Goal: Navigation & Orientation: Find specific page/section

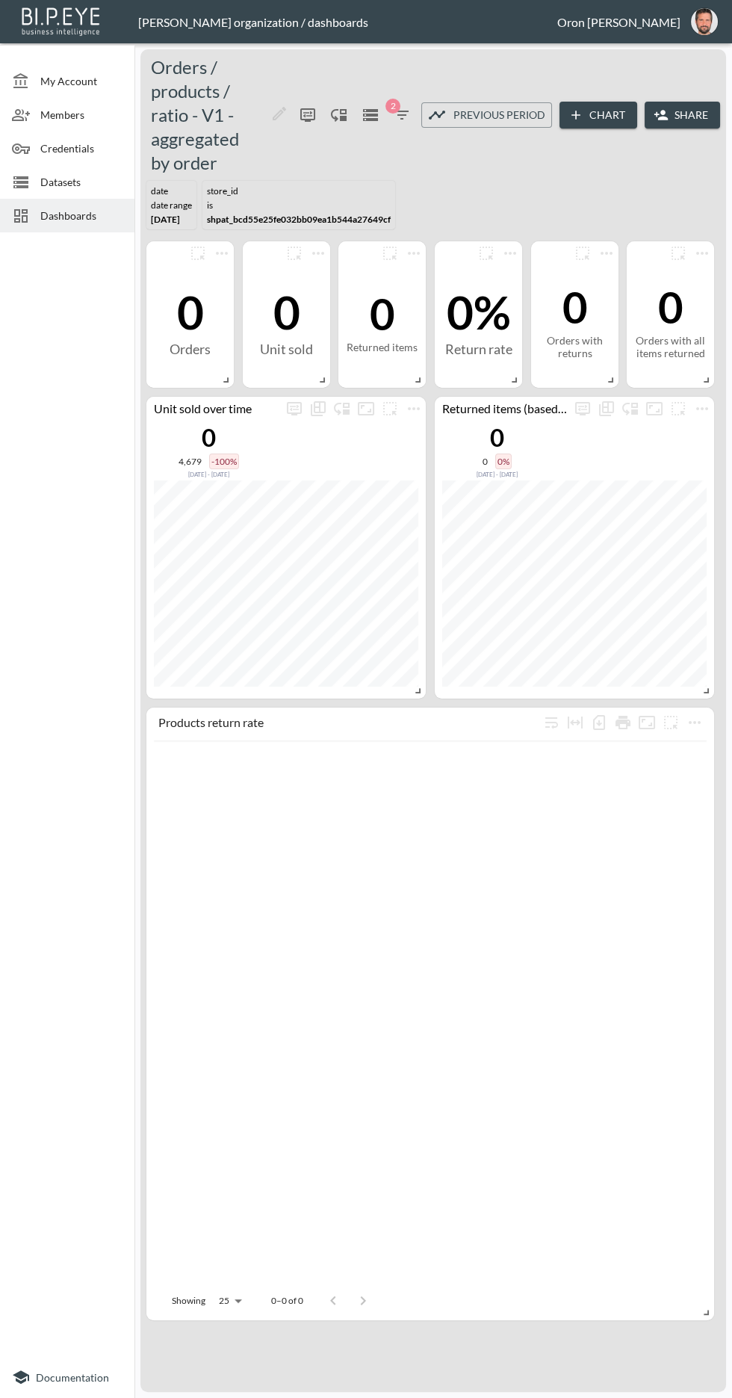
click at [688, 27] on button "oron@bipeye.com" at bounding box center [704, 22] width 48 height 36
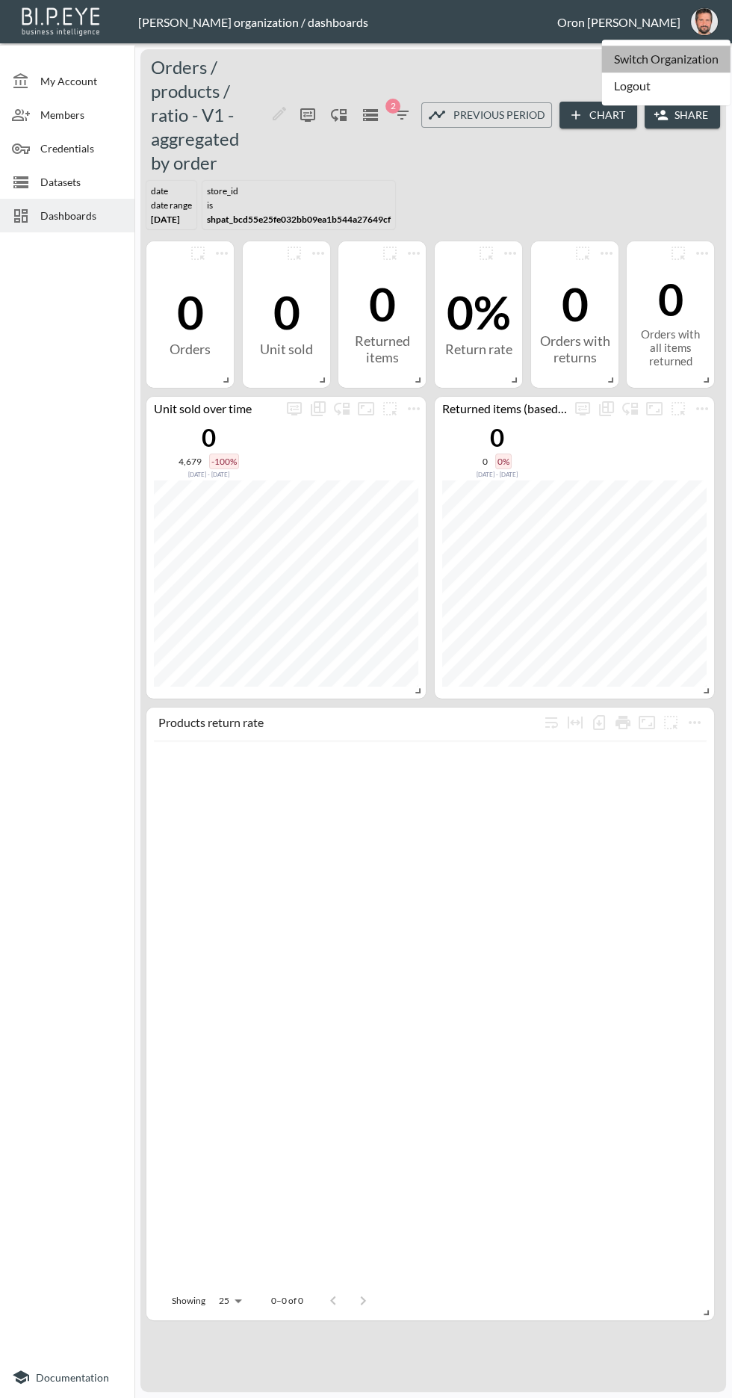
click at [689, 58] on li "Switch Organization" at bounding box center [666, 59] width 128 height 27
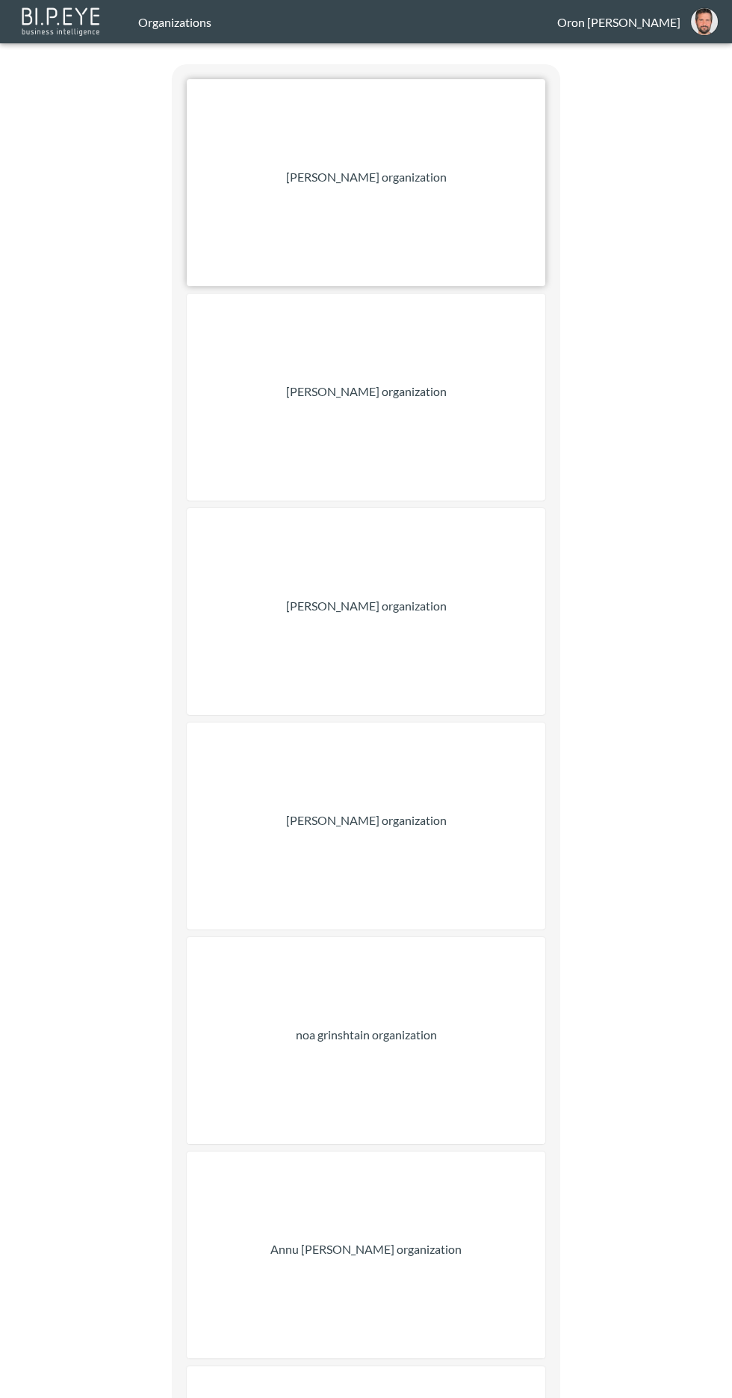
click at [452, 214] on div "[PERSON_NAME] organization" at bounding box center [366, 182] width 359 height 207
click at [487, 396] on div "[PERSON_NAME] organization" at bounding box center [366, 397] width 359 height 207
click at [502, 558] on div "[PERSON_NAME] organization" at bounding box center [366, 611] width 359 height 207
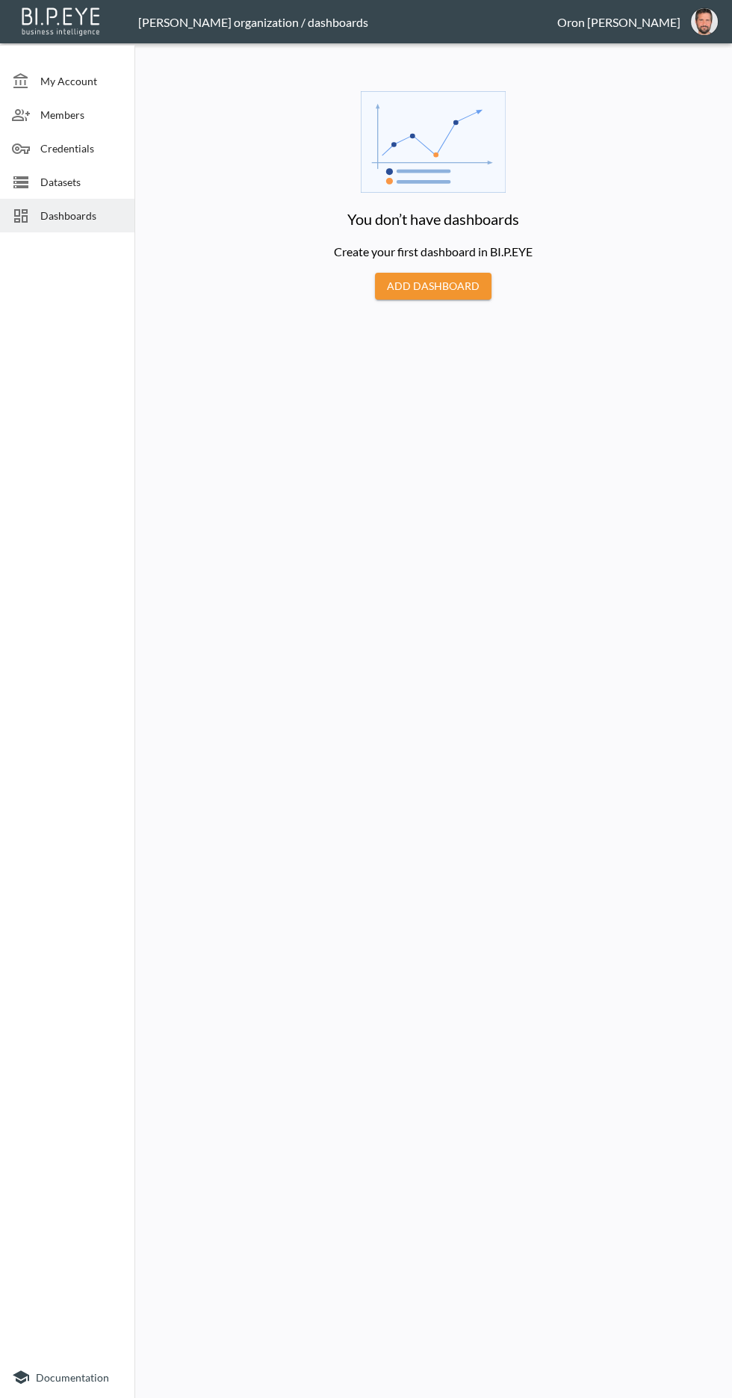
click at [87, 182] on span "Datasets" at bounding box center [81, 182] width 82 height 16
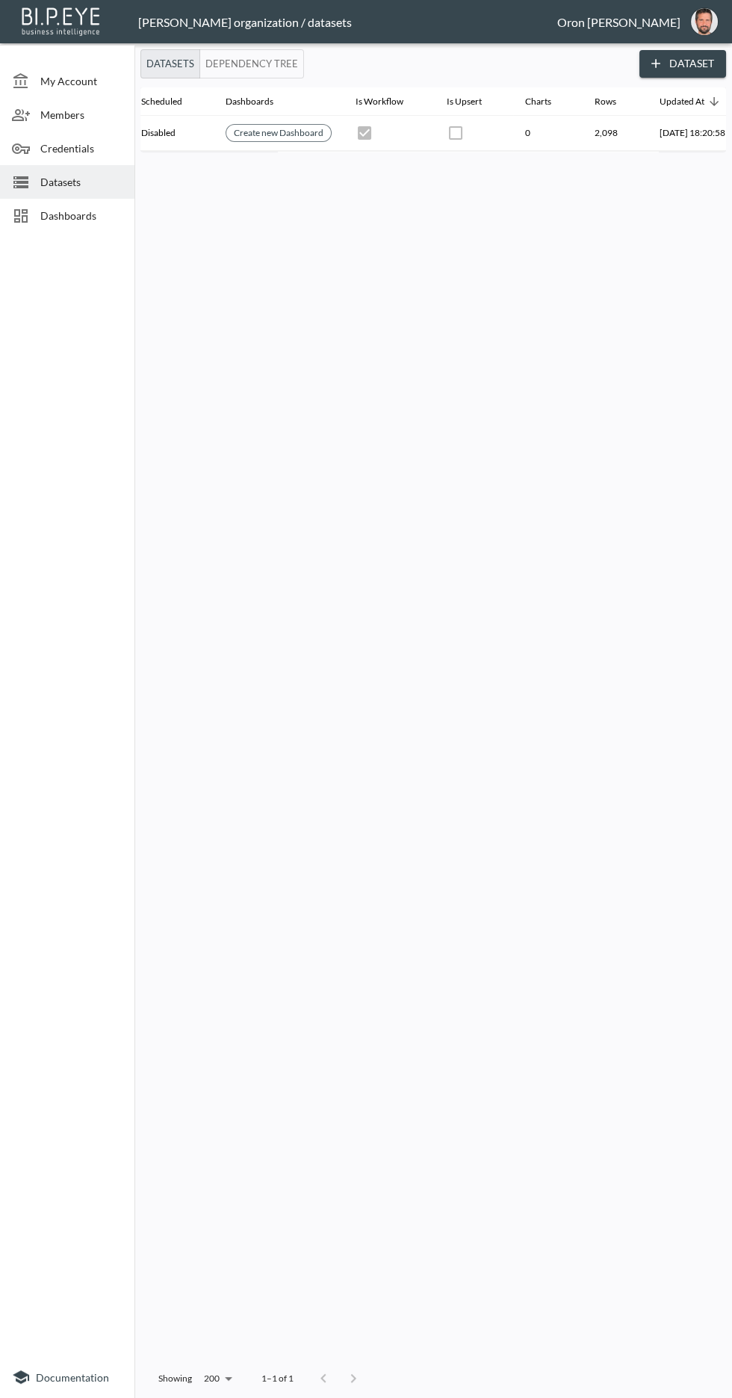
scroll to position [0, 323]
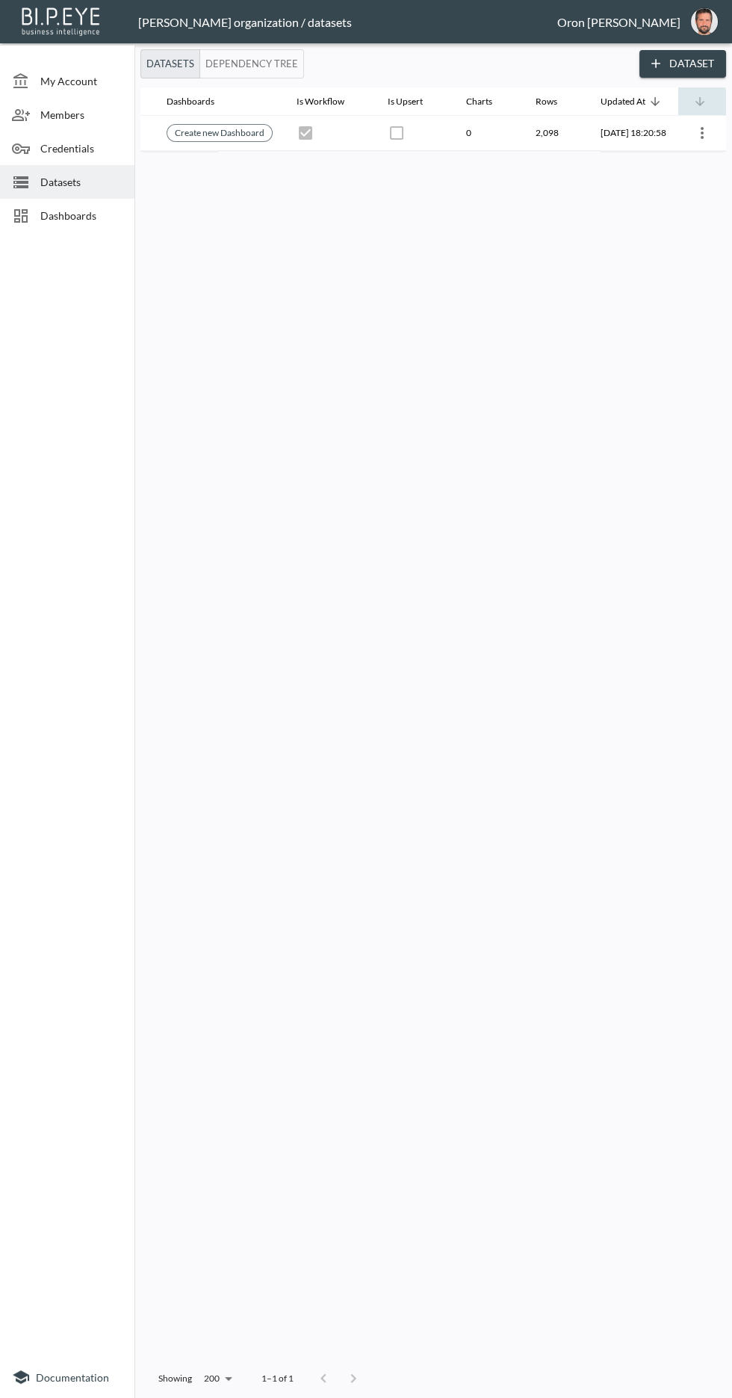
click at [700, 101] on icon at bounding box center [699, 101] width 9 height 9
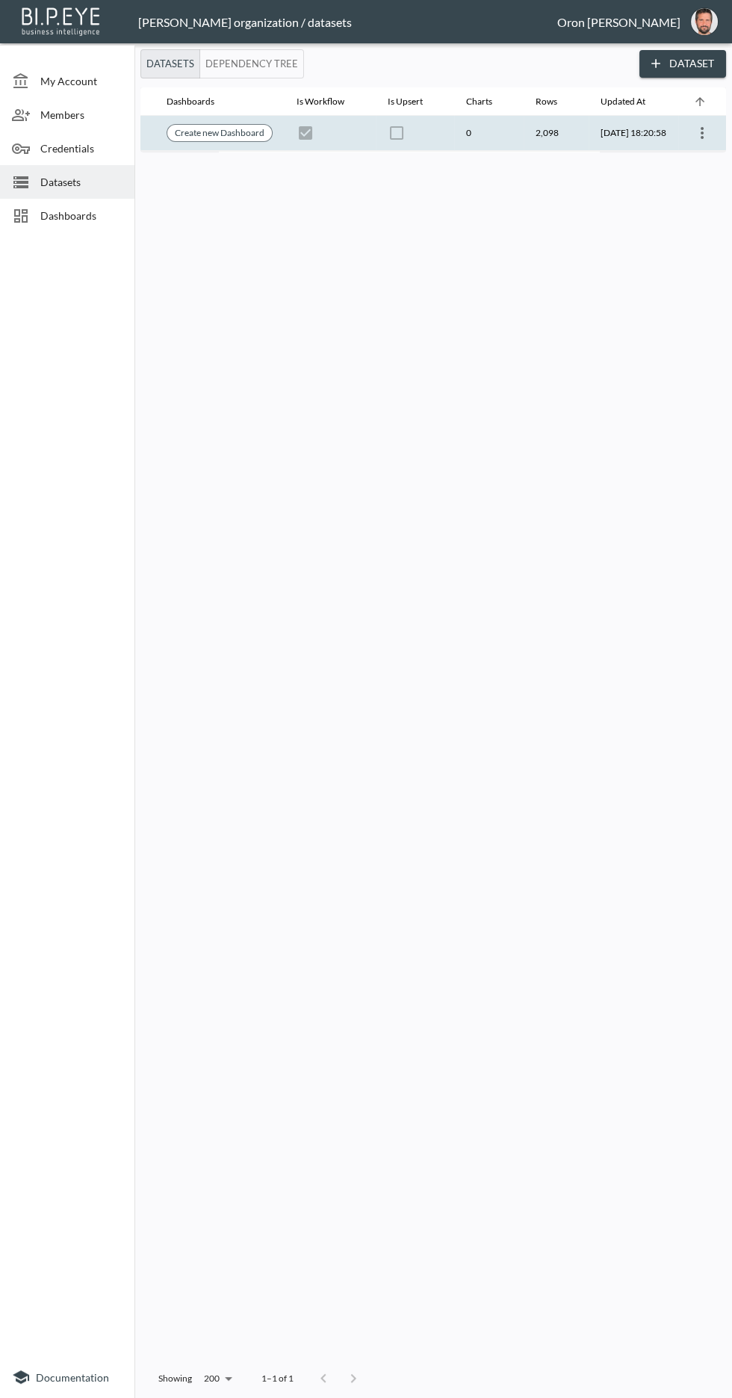
click at [701, 131] on icon "more" at bounding box center [702, 133] width 3 height 12
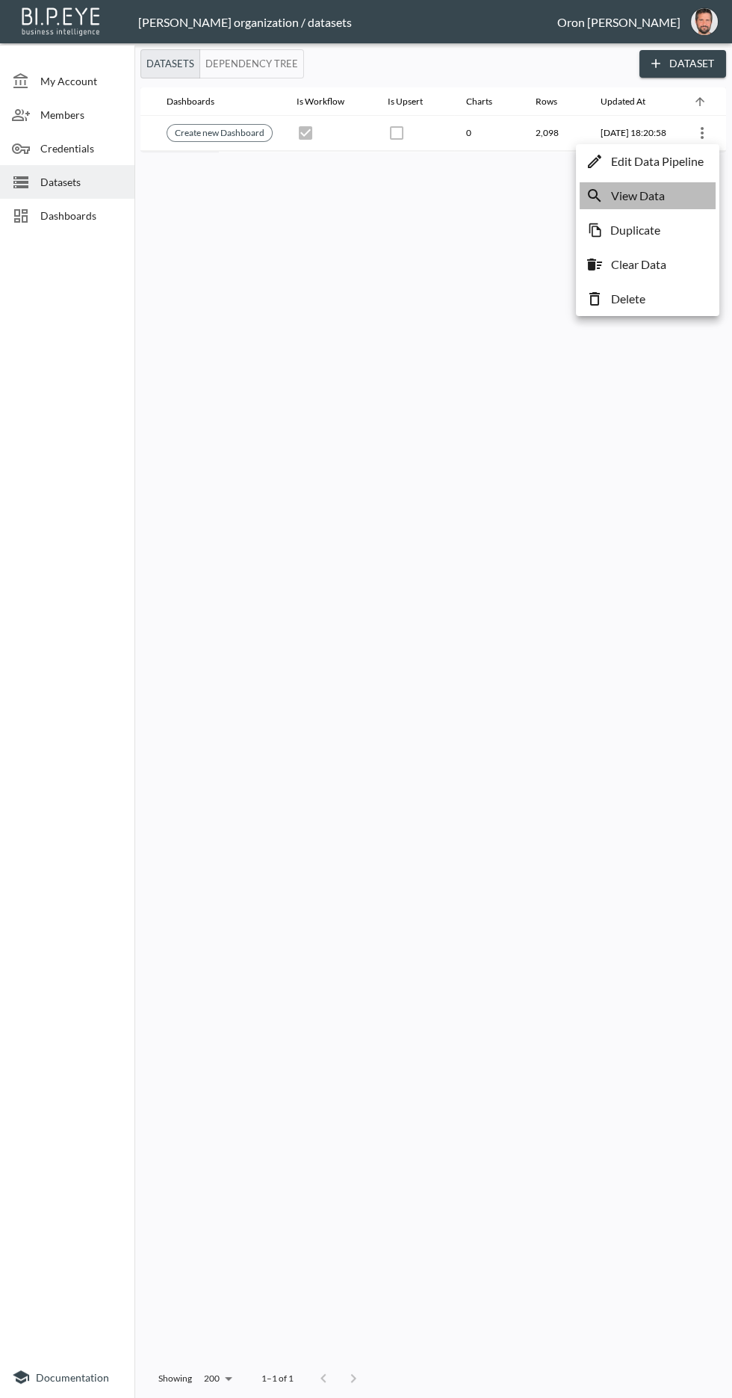
click at [688, 193] on li "View Data" at bounding box center [648, 195] width 136 height 27
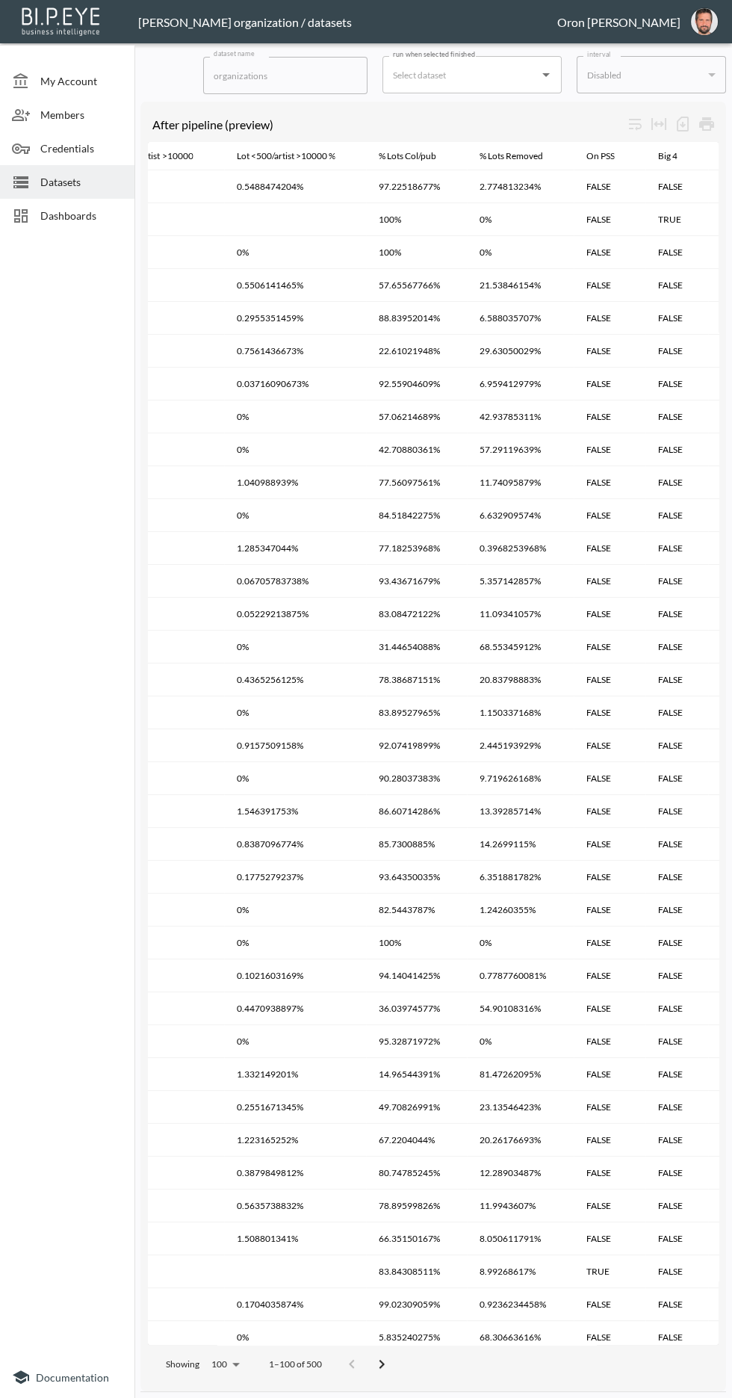
scroll to position [0, 4206]
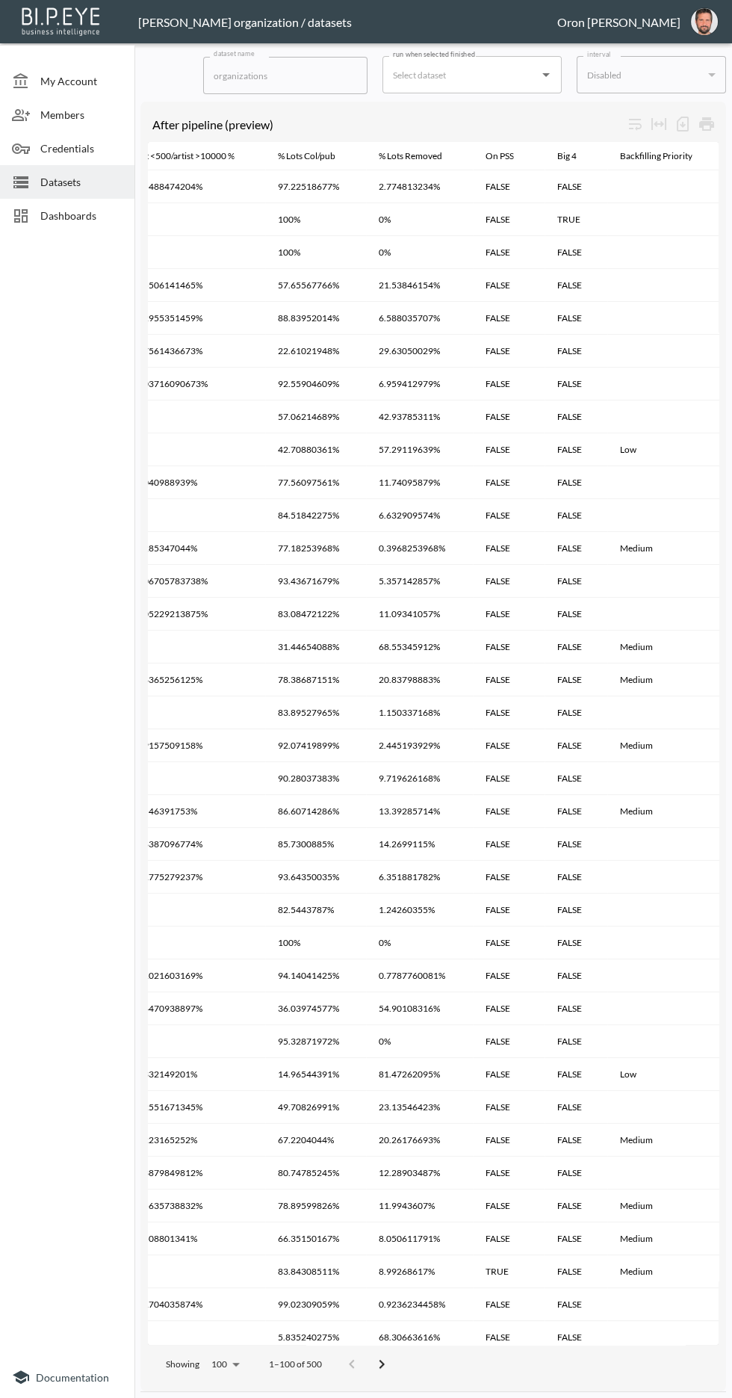
click at [90, 120] on span "Members" at bounding box center [81, 115] width 82 height 16
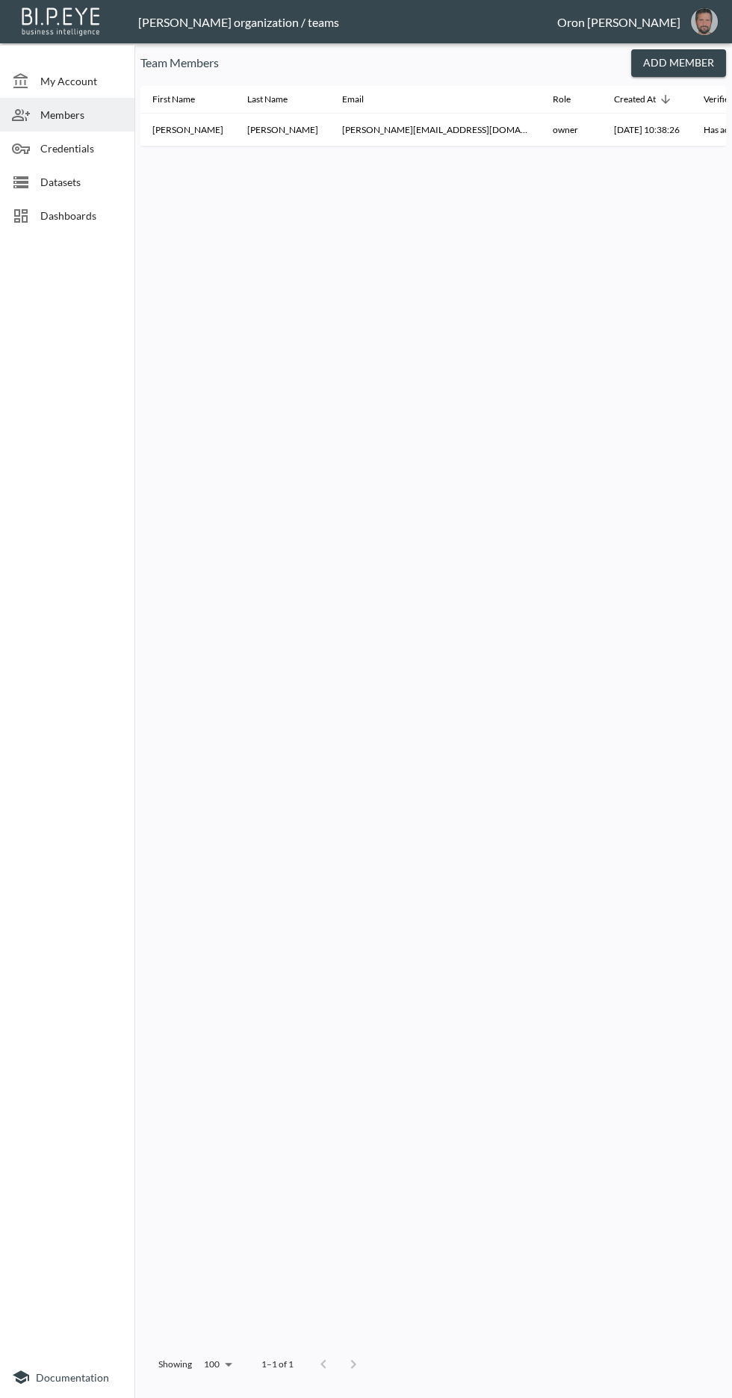
click at [694, 12] on img "oron@bipeye.com" at bounding box center [704, 21] width 27 height 27
click at [706, 50] on li "Switch Organization" at bounding box center [666, 59] width 128 height 27
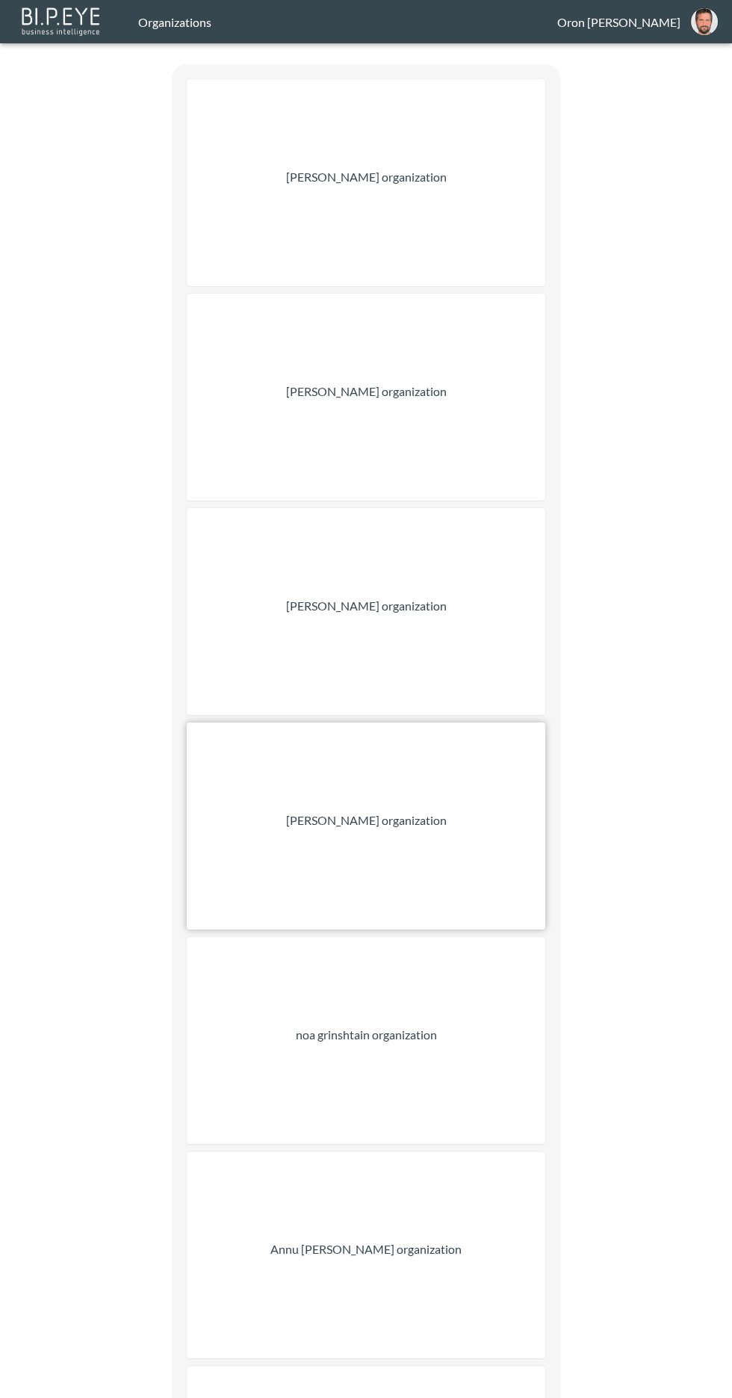
click at [500, 807] on div "[PERSON_NAME] organization" at bounding box center [366, 825] width 359 height 207
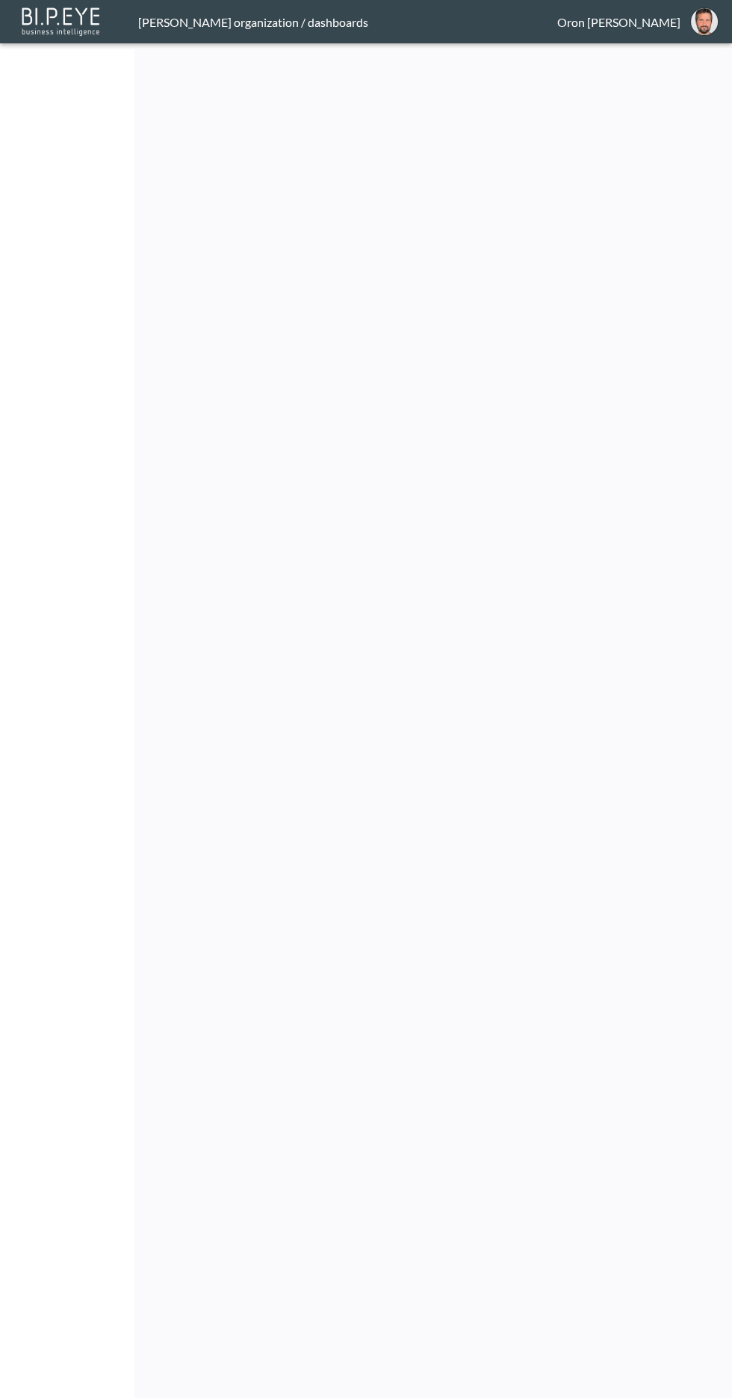
click at [717, 37] on button "oron@bipeye.com" at bounding box center [704, 22] width 48 height 36
click at [690, 28] on button "oron@bipeye.com" at bounding box center [704, 22] width 48 height 36
click at [703, 26] on img "oron@bipeye.com" at bounding box center [704, 21] width 27 height 27
click at [686, 61] on li "Switch Organization" at bounding box center [666, 59] width 128 height 27
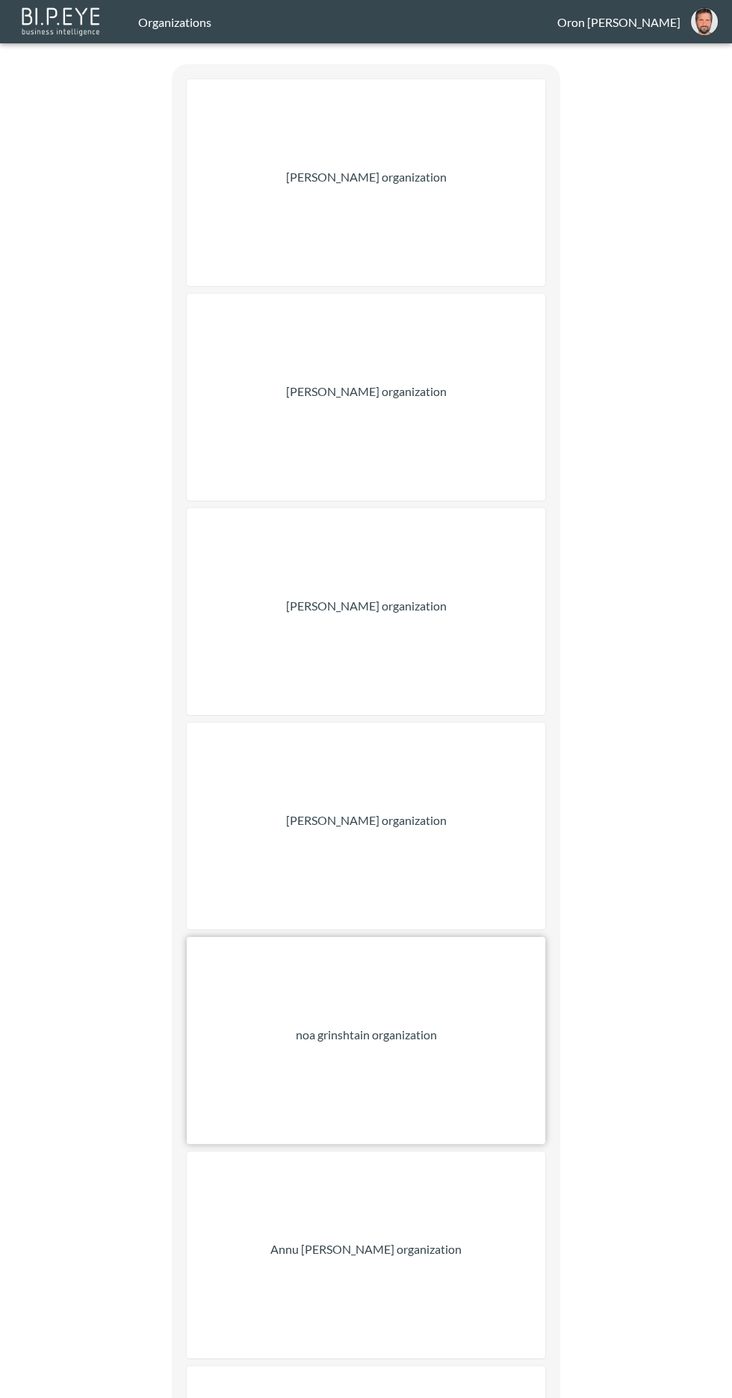
click at [494, 941] on div "noa grinshtain organization" at bounding box center [366, 1040] width 359 height 207
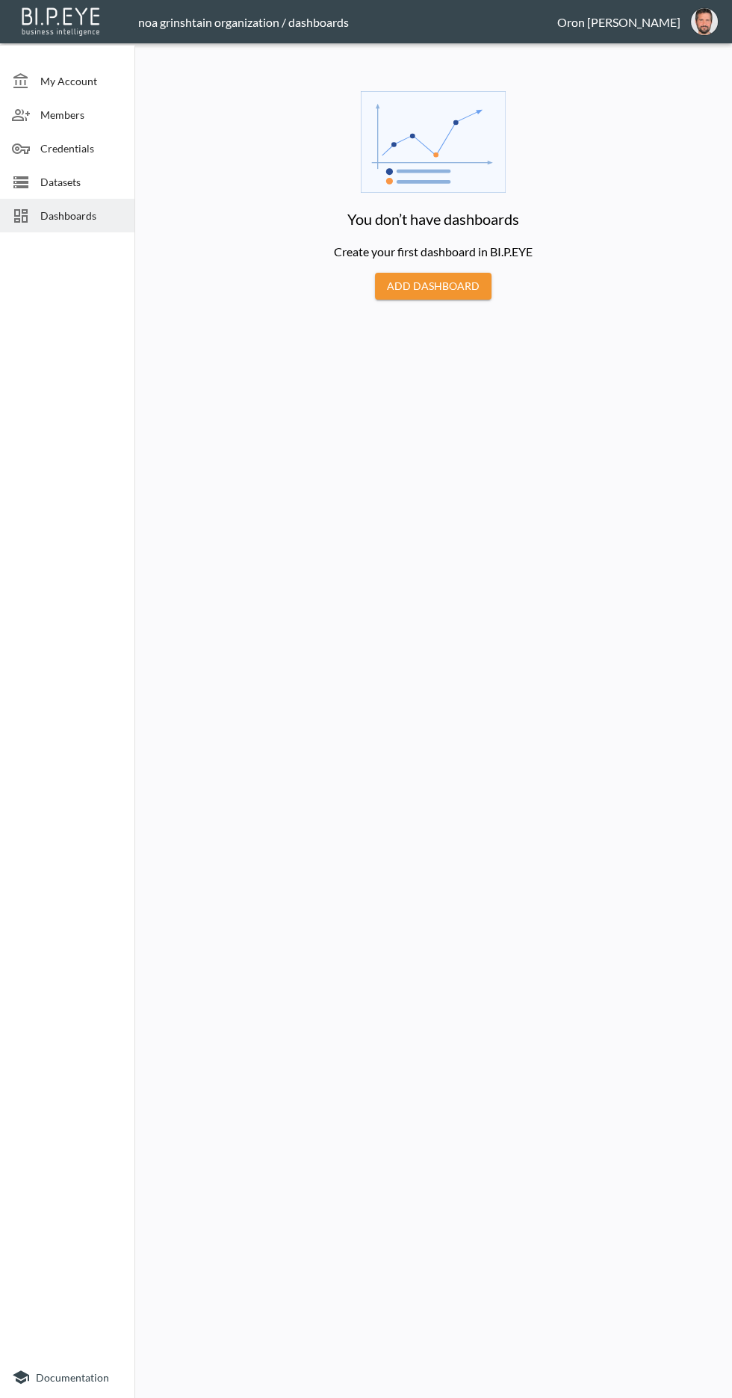
click at [95, 180] on span "Datasets" at bounding box center [81, 182] width 82 height 16
click at [703, 31] on img "oron@bipeye.com" at bounding box center [704, 21] width 27 height 27
click at [92, 116] on span "Members" at bounding box center [81, 115] width 82 height 16
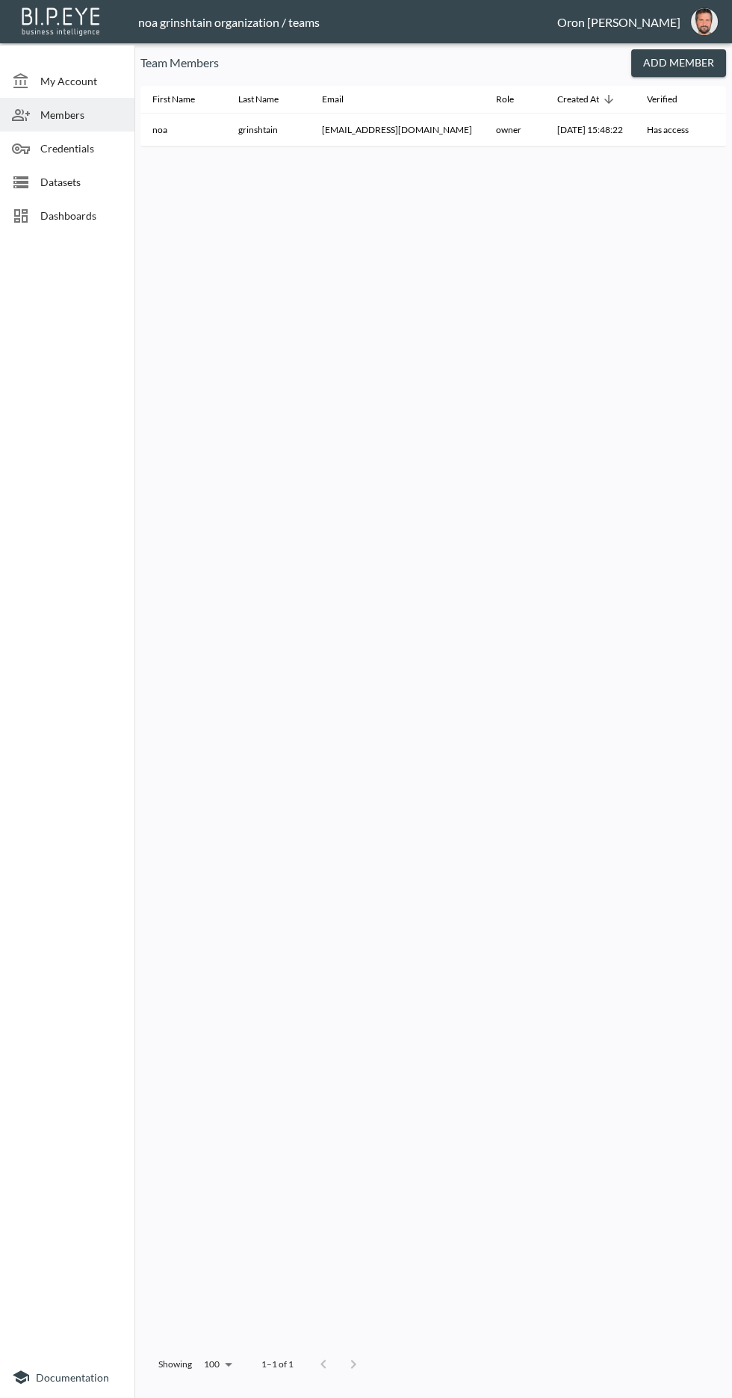
click at [694, 13] on img "oron@bipeye.com" at bounding box center [704, 21] width 27 height 27
click at [669, 58] on li "Switch Organization" at bounding box center [666, 59] width 128 height 27
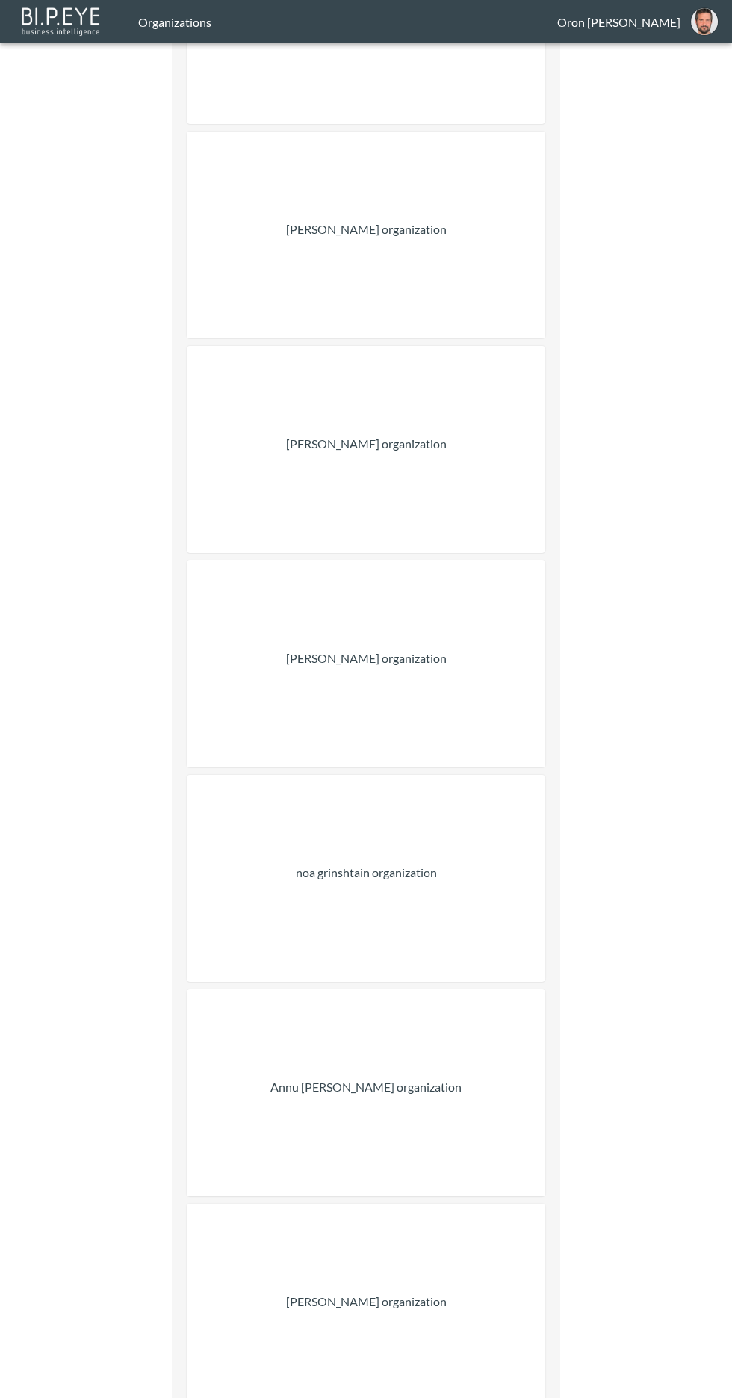
scroll to position [177, 0]
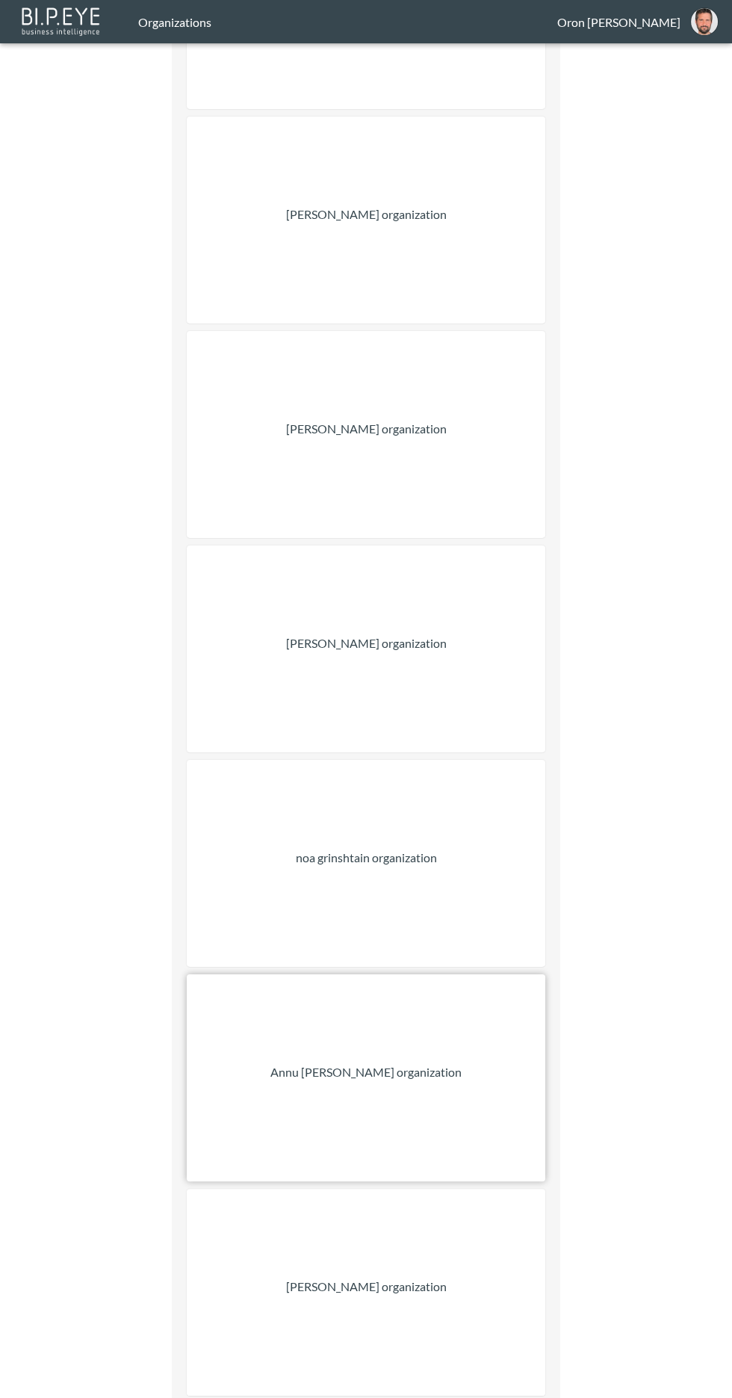
click at [478, 974] on div "Annu [PERSON_NAME] organization" at bounding box center [366, 1077] width 359 height 207
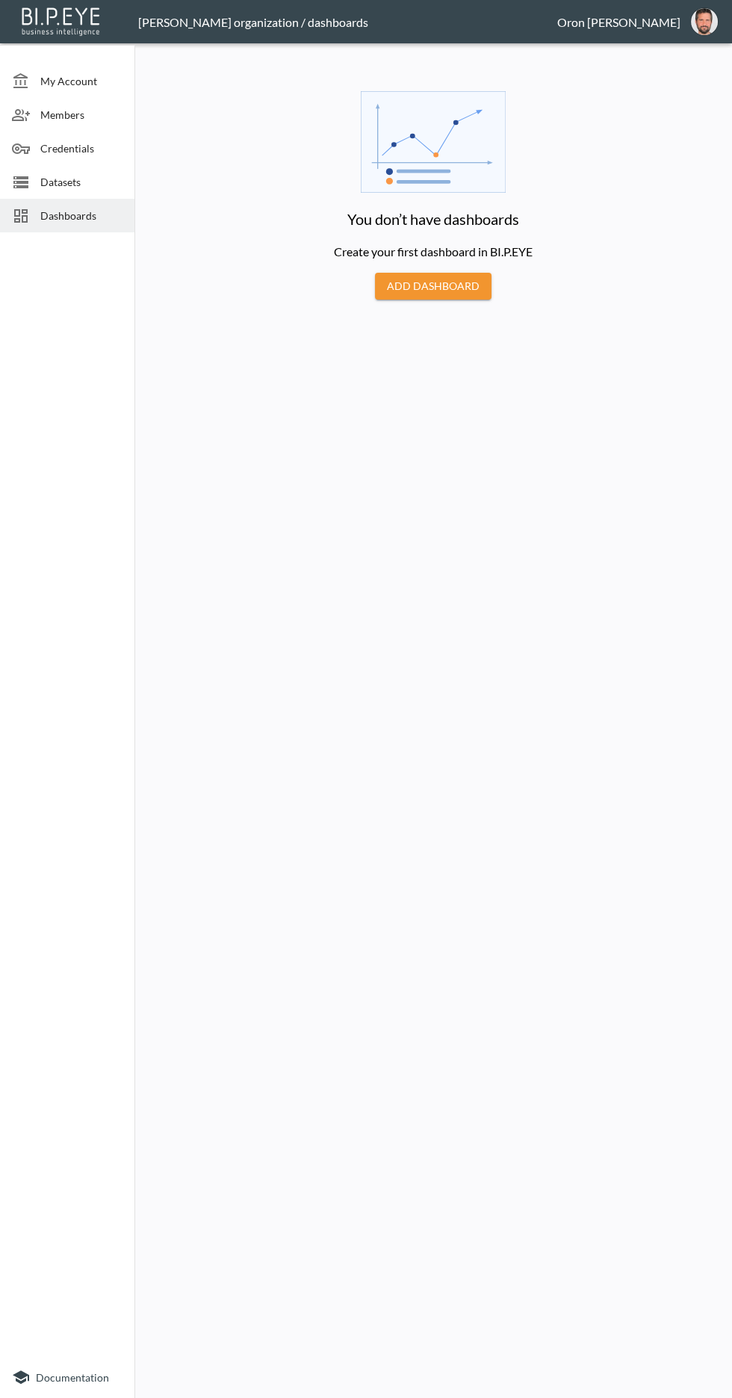
click at [692, 25] on img "oron@bipeye.com" at bounding box center [704, 21] width 27 height 27
click at [671, 61] on li "Switch Organization" at bounding box center [666, 59] width 128 height 27
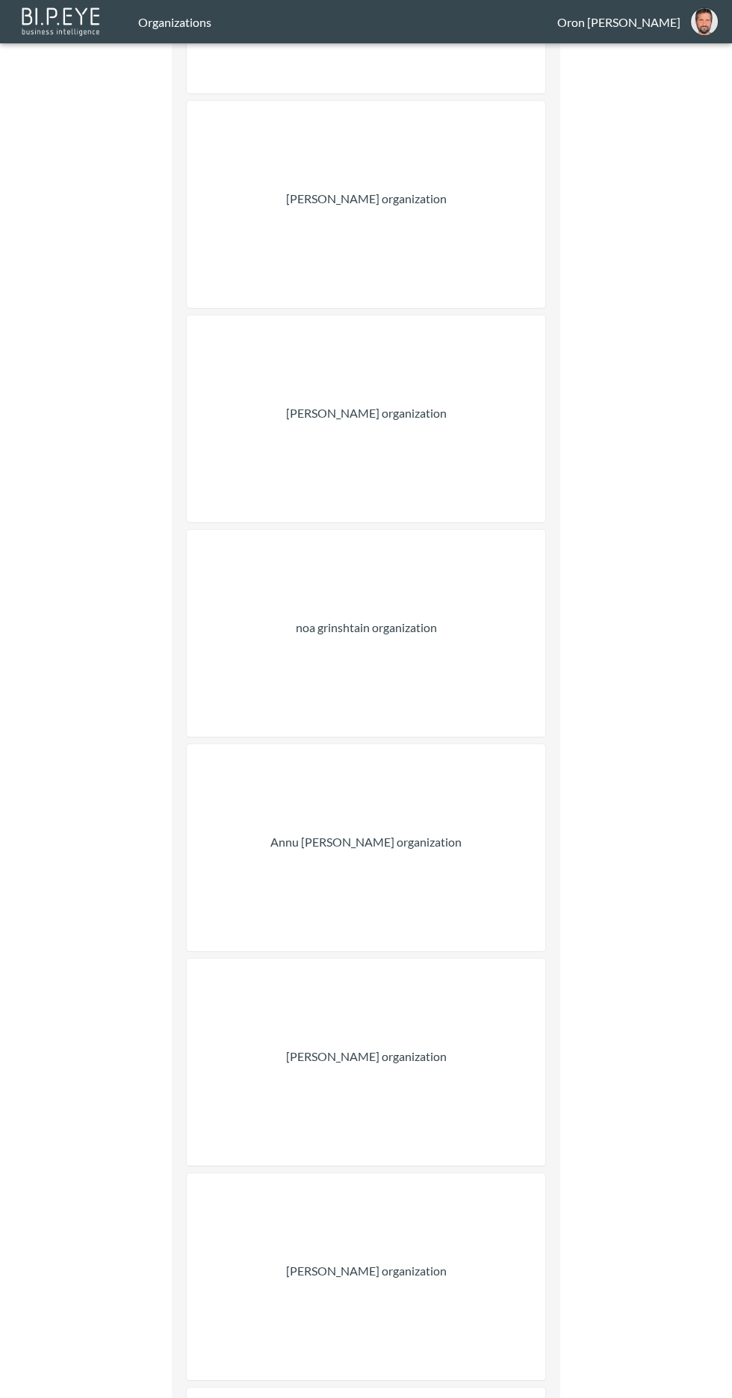
scroll to position [412, 0]
click at [492, 954] on div "[PERSON_NAME] organization" at bounding box center [366, 1057] width 359 height 207
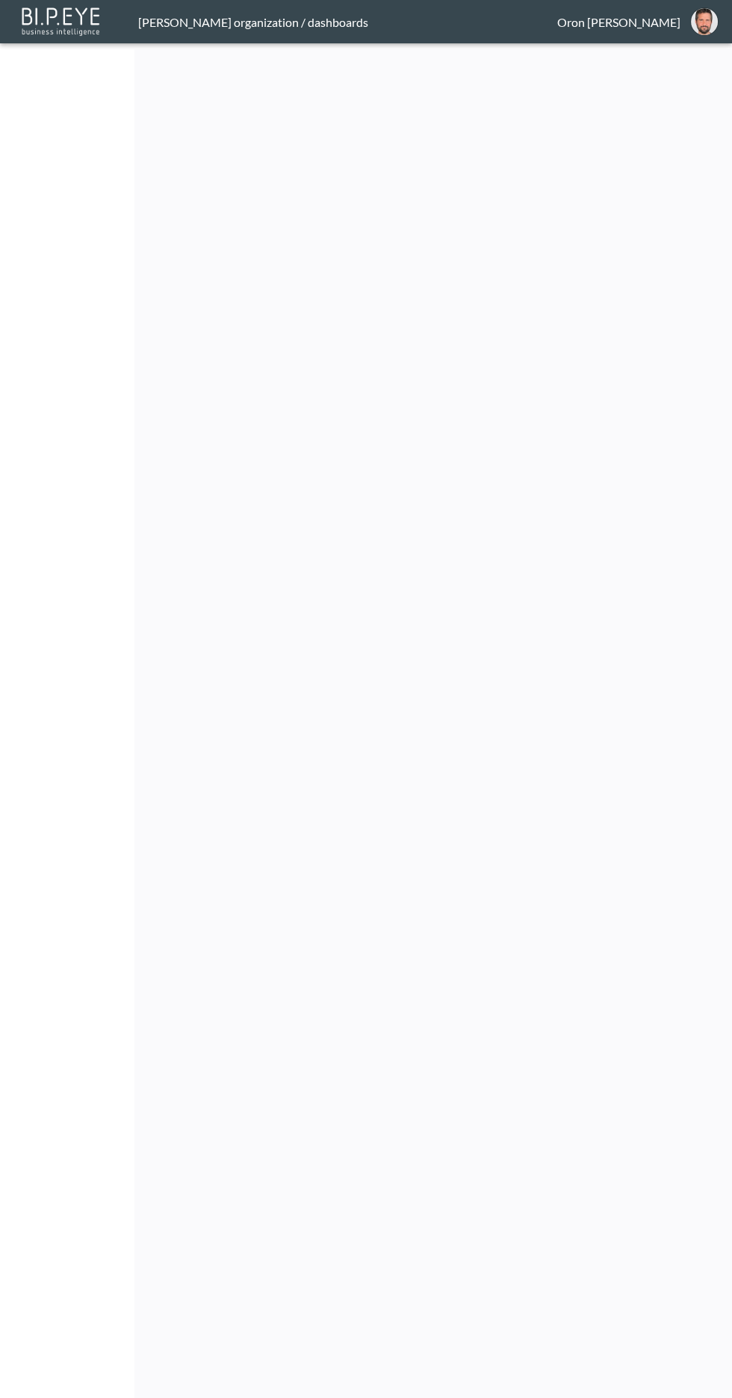
click at [699, 22] on img "oron@bipeye.com" at bounding box center [704, 21] width 27 height 27
click at [683, 52] on li "Switch Organization" at bounding box center [666, 59] width 128 height 27
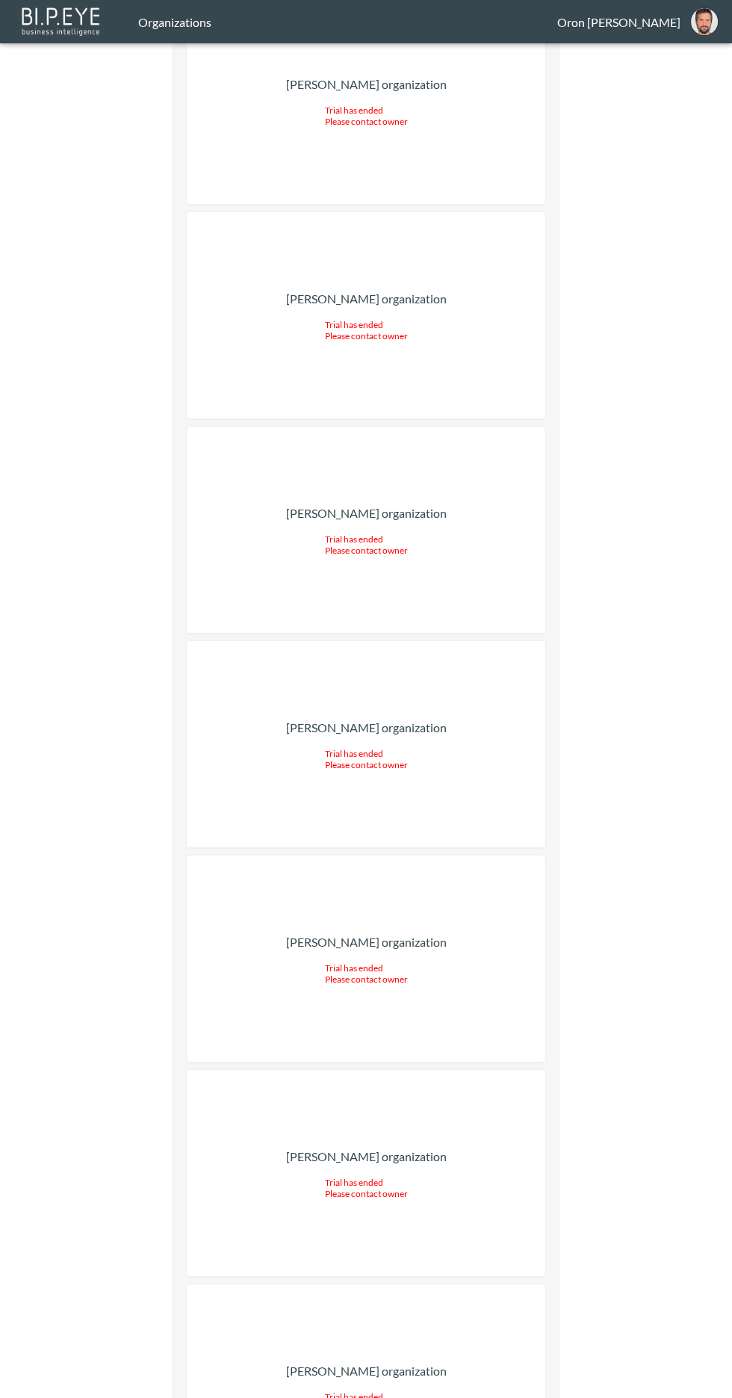
scroll to position [63335, 0]
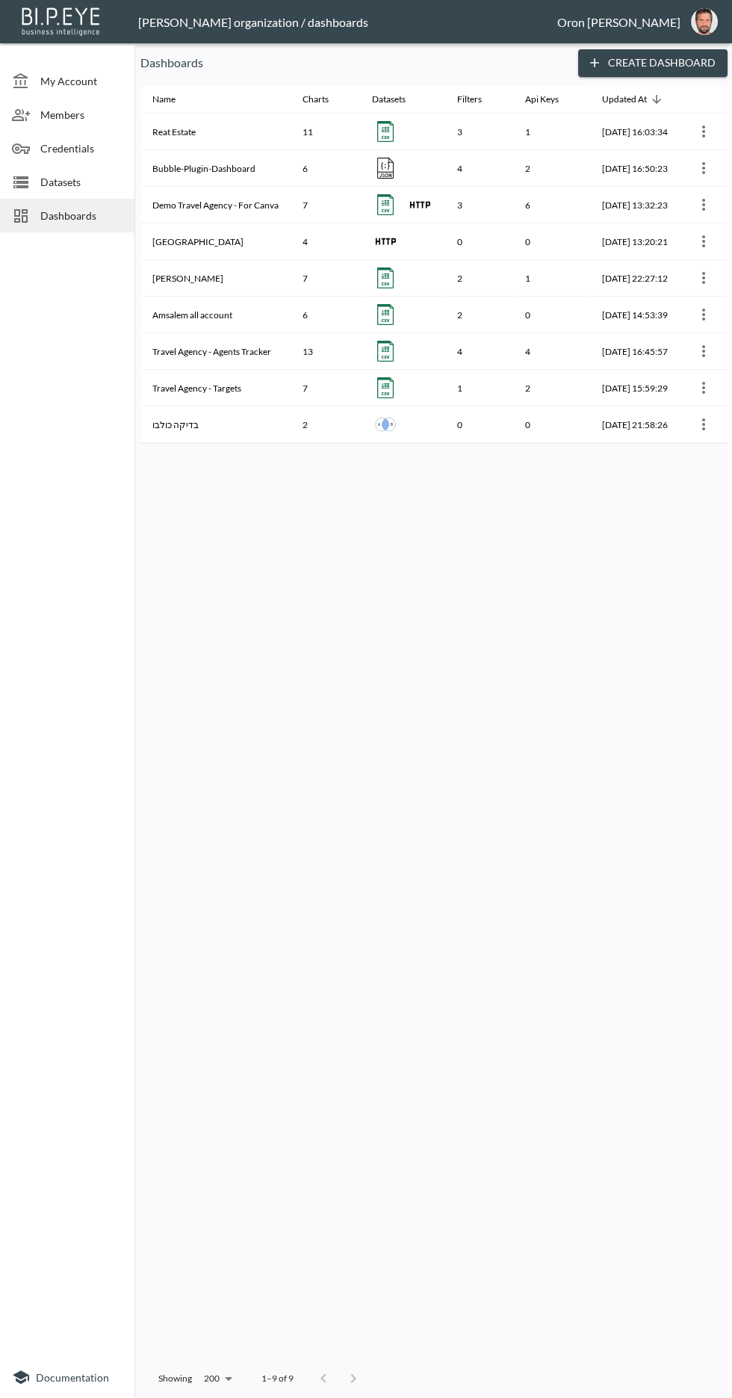
click at [94, 81] on span "My Account" at bounding box center [81, 81] width 82 height 16
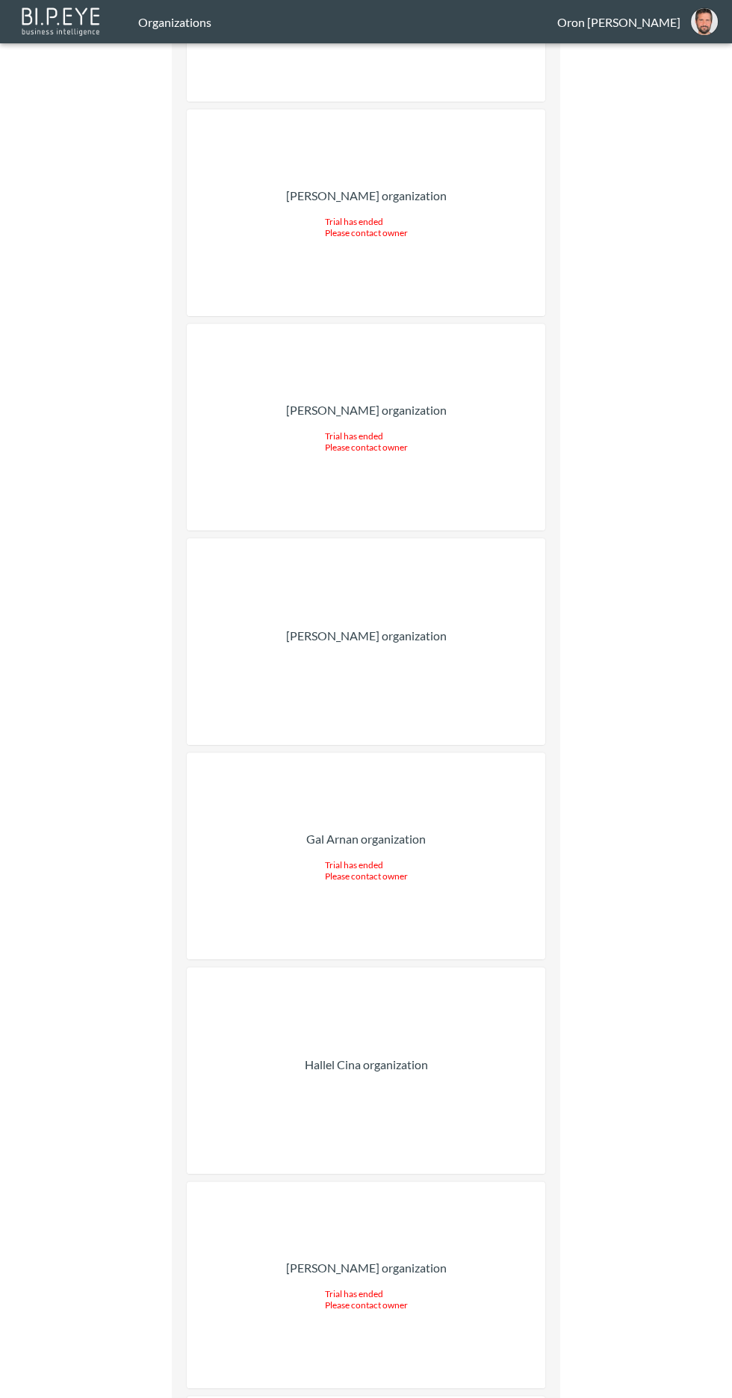
scroll to position [43144, 0]
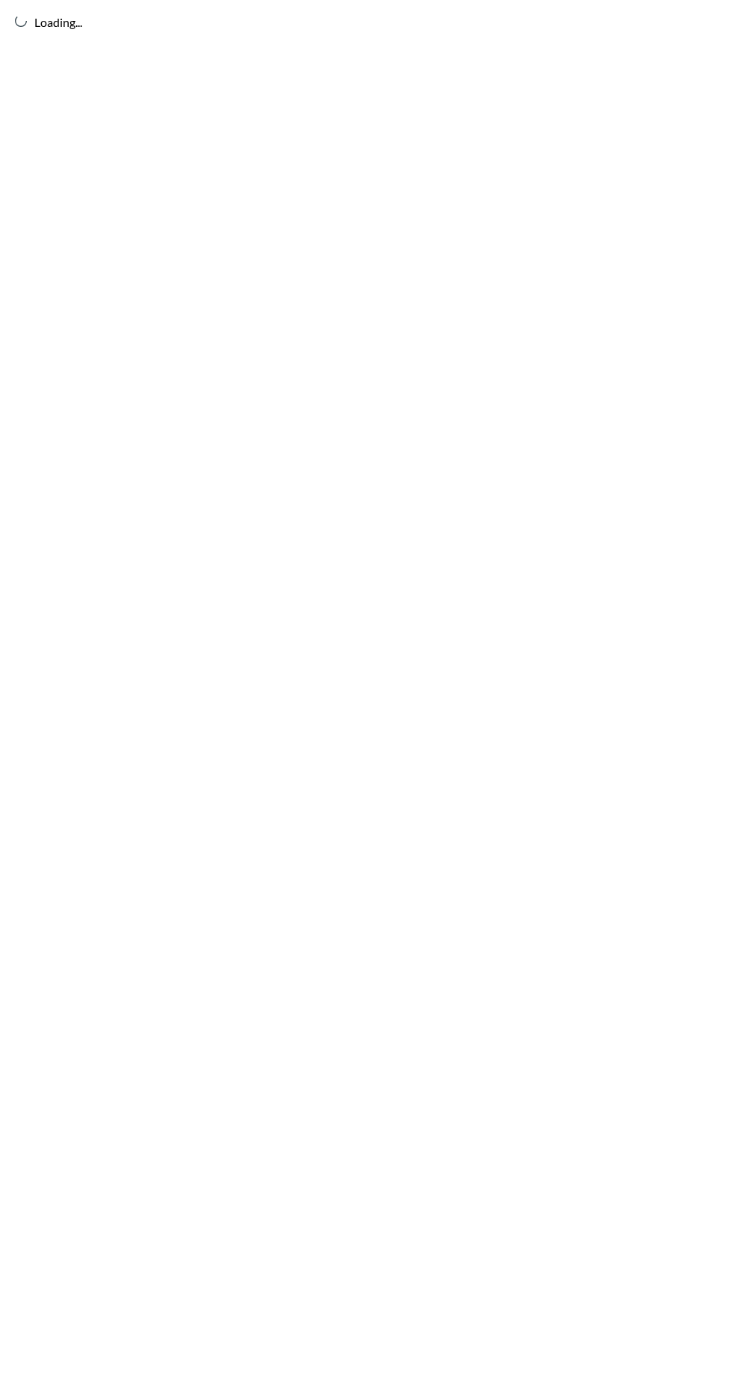
scroll to position [135, 0]
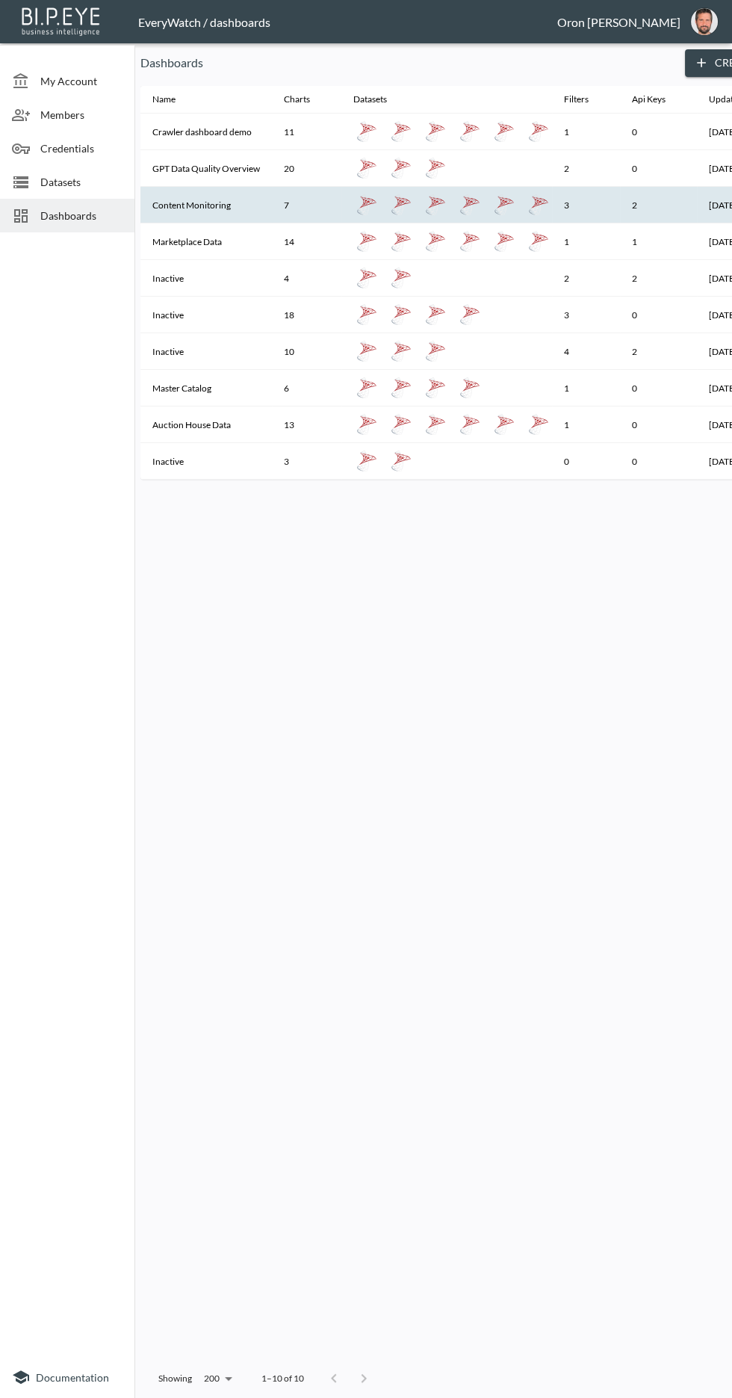
click at [213, 187] on th "Content Monitoring" at bounding box center [205, 205] width 131 height 37
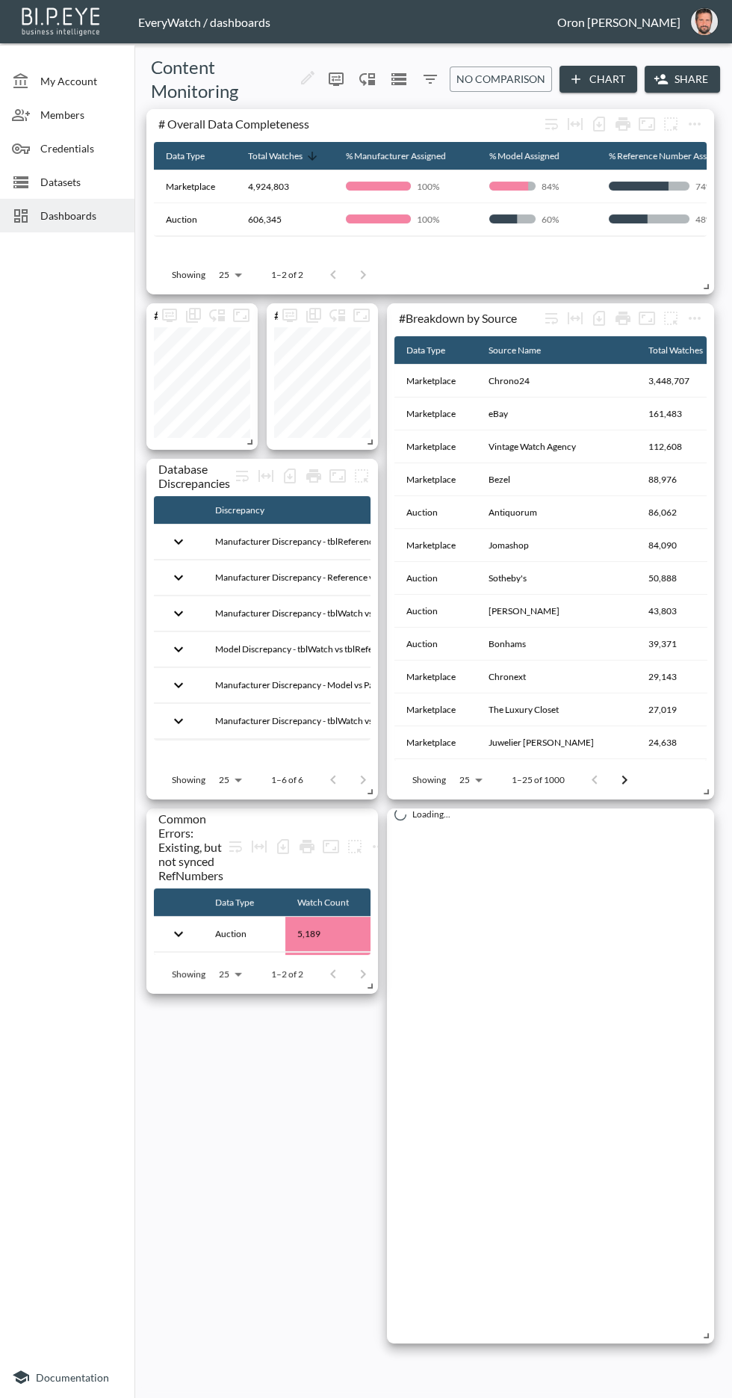
click at [81, 215] on span "Dashboards" at bounding box center [81, 216] width 82 height 16
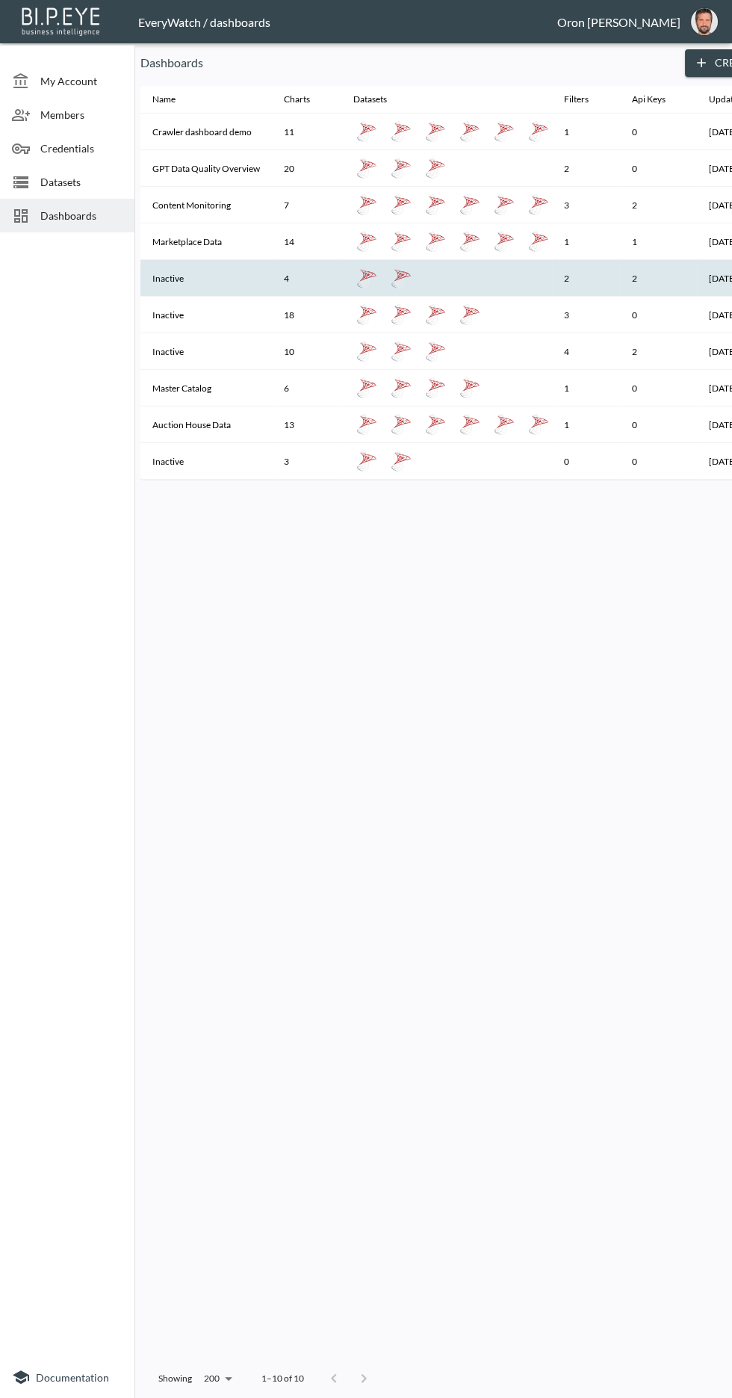
click at [245, 260] on th "Inactive" at bounding box center [205, 278] width 131 height 37
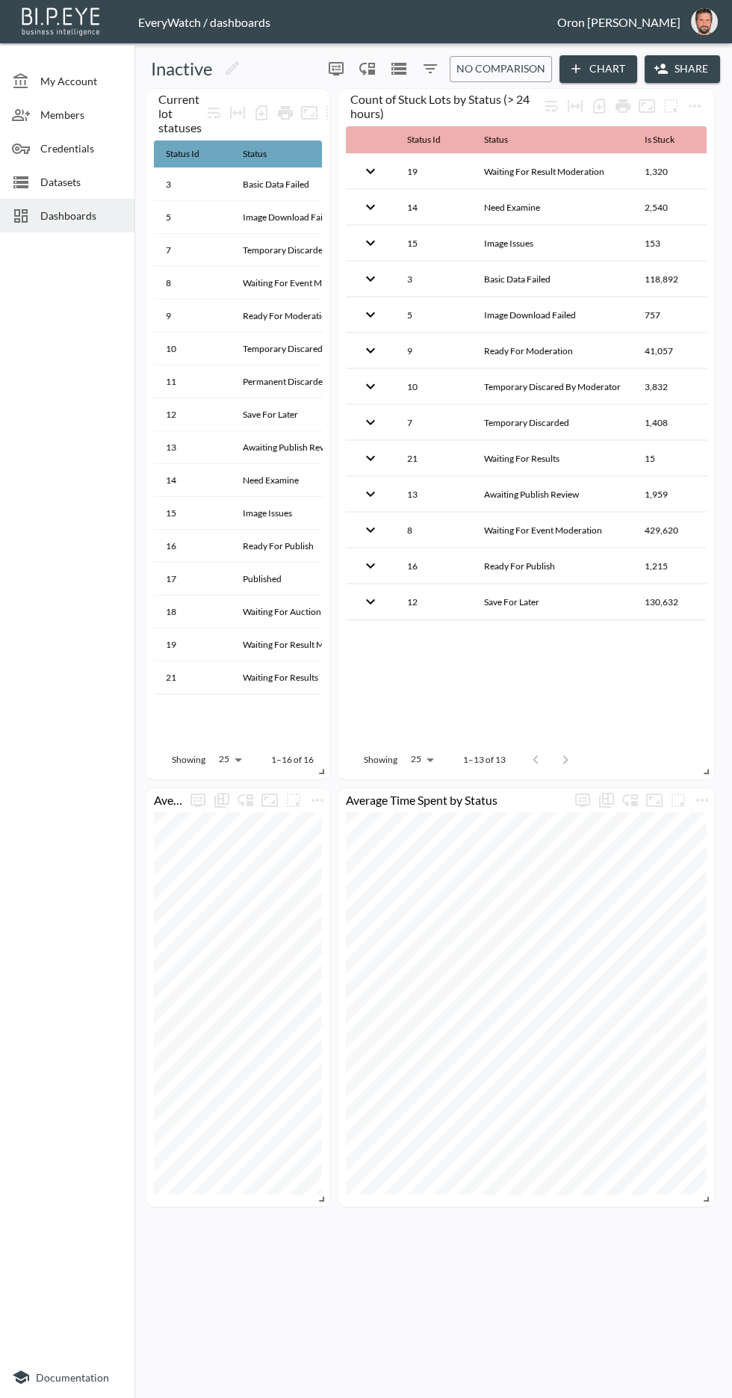
click at [78, 215] on span "Dashboards" at bounding box center [81, 216] width 82 height 16
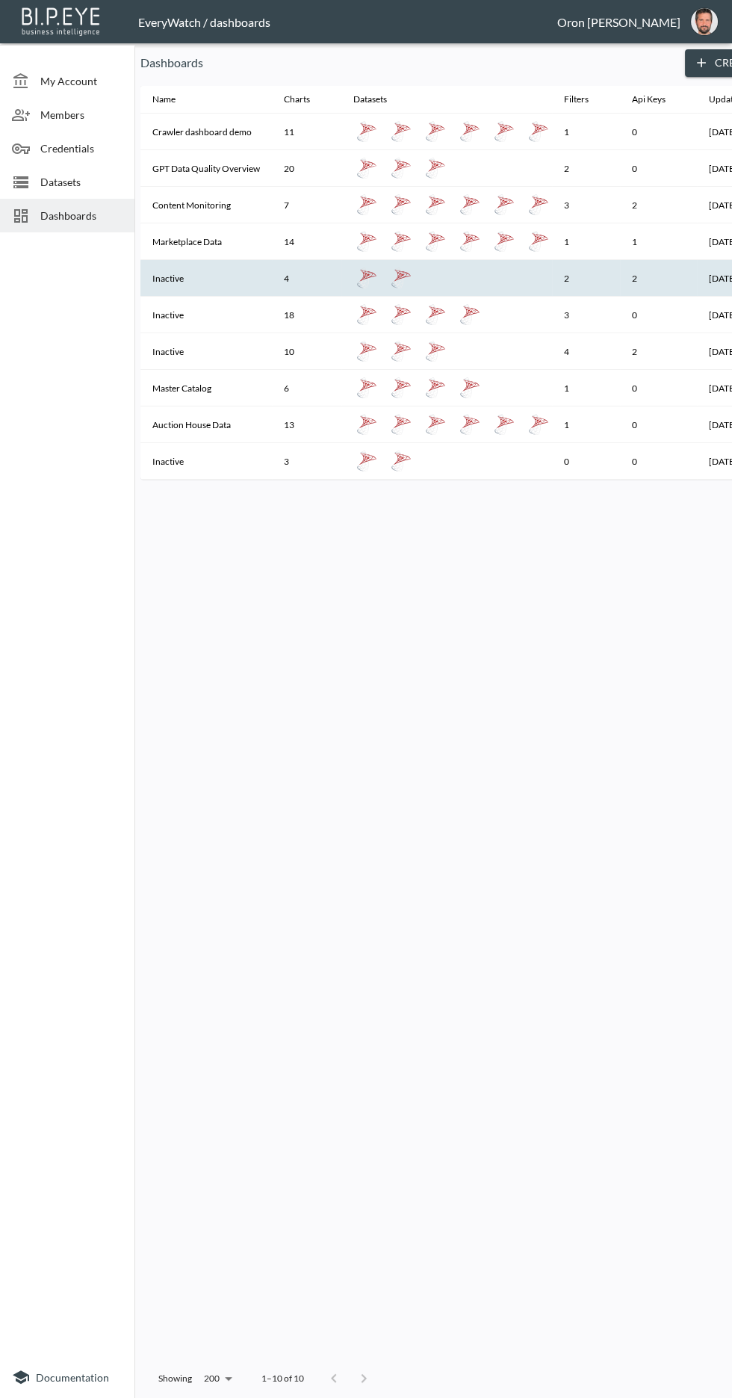
click at [234, 260] on th "Inactive" at bounding box center [205, 278] width 131 height 37
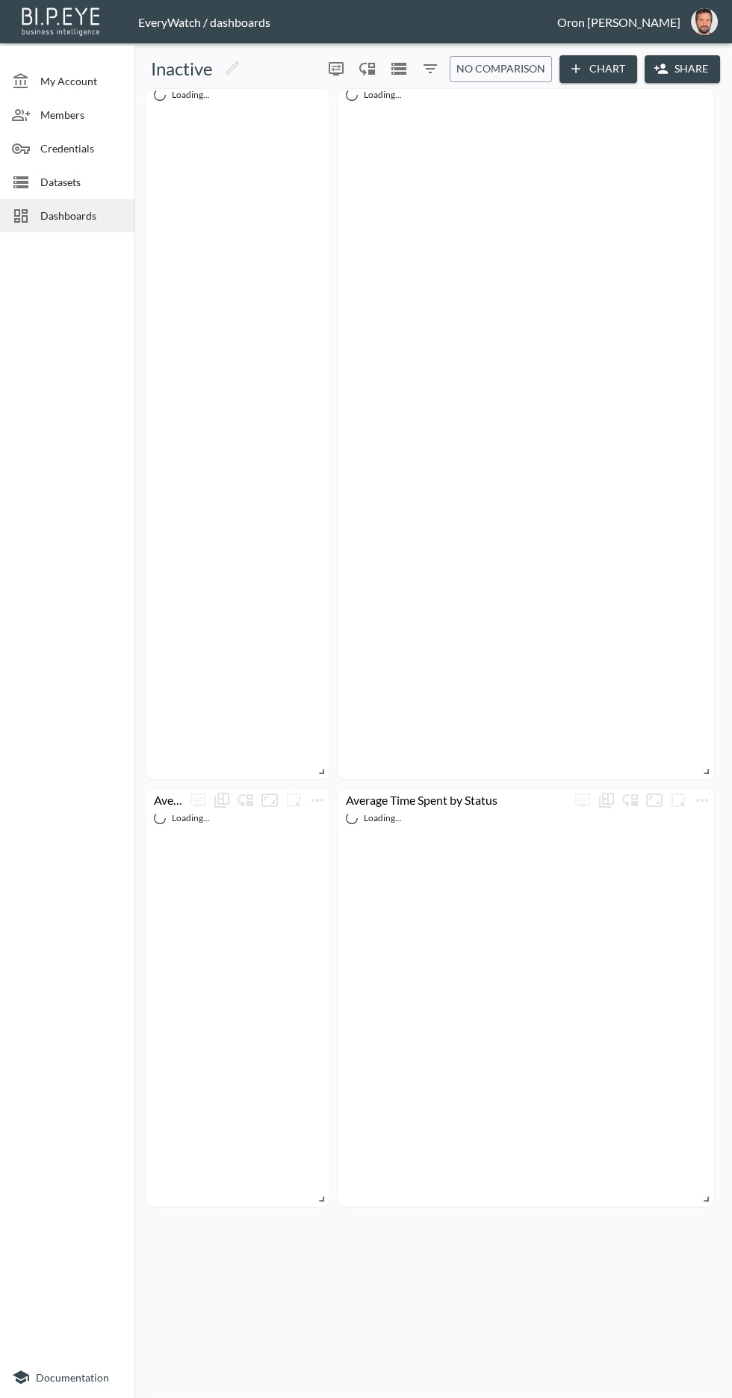
click at [86, 215] on span "Dashboards" at bounding box center [81, 216] width 82 height 16
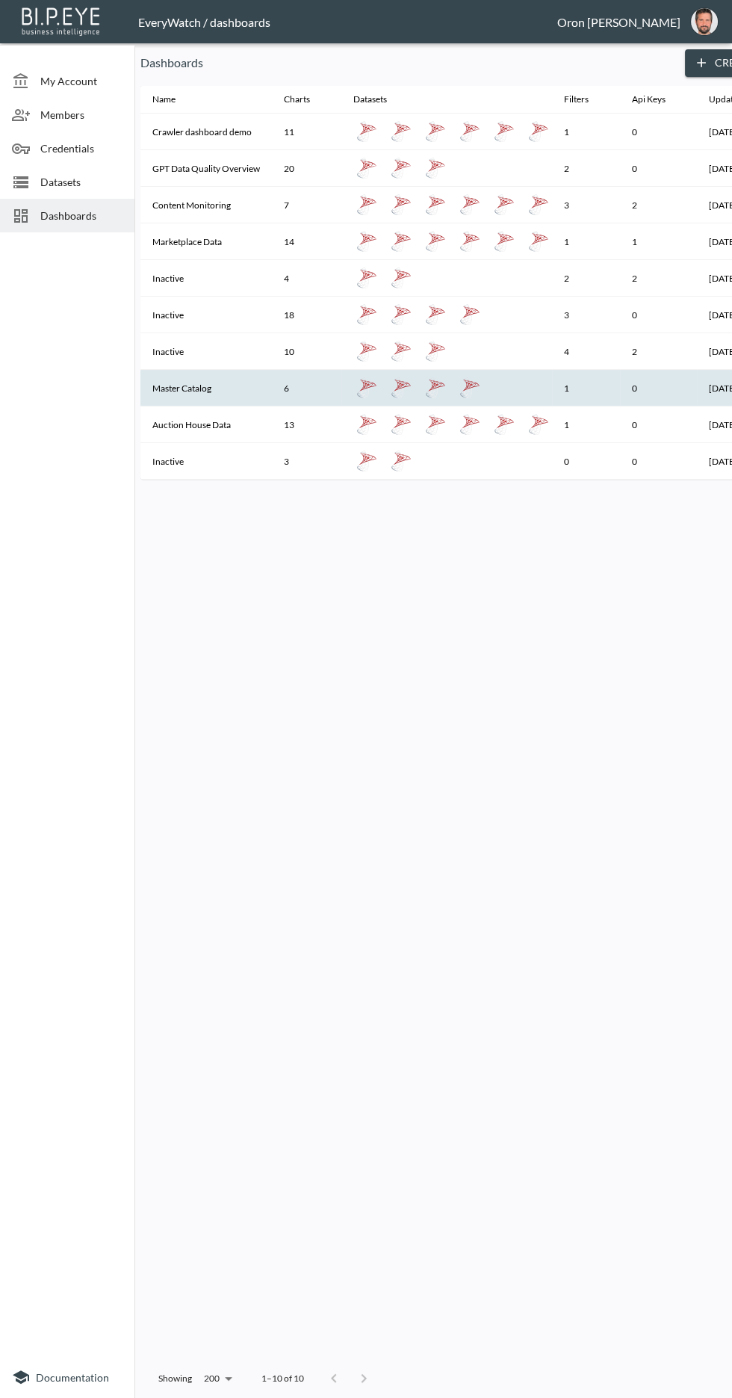
click at [182, 370] on th "Master Catalog" at bounding box center [205, 388] width 131 height 37
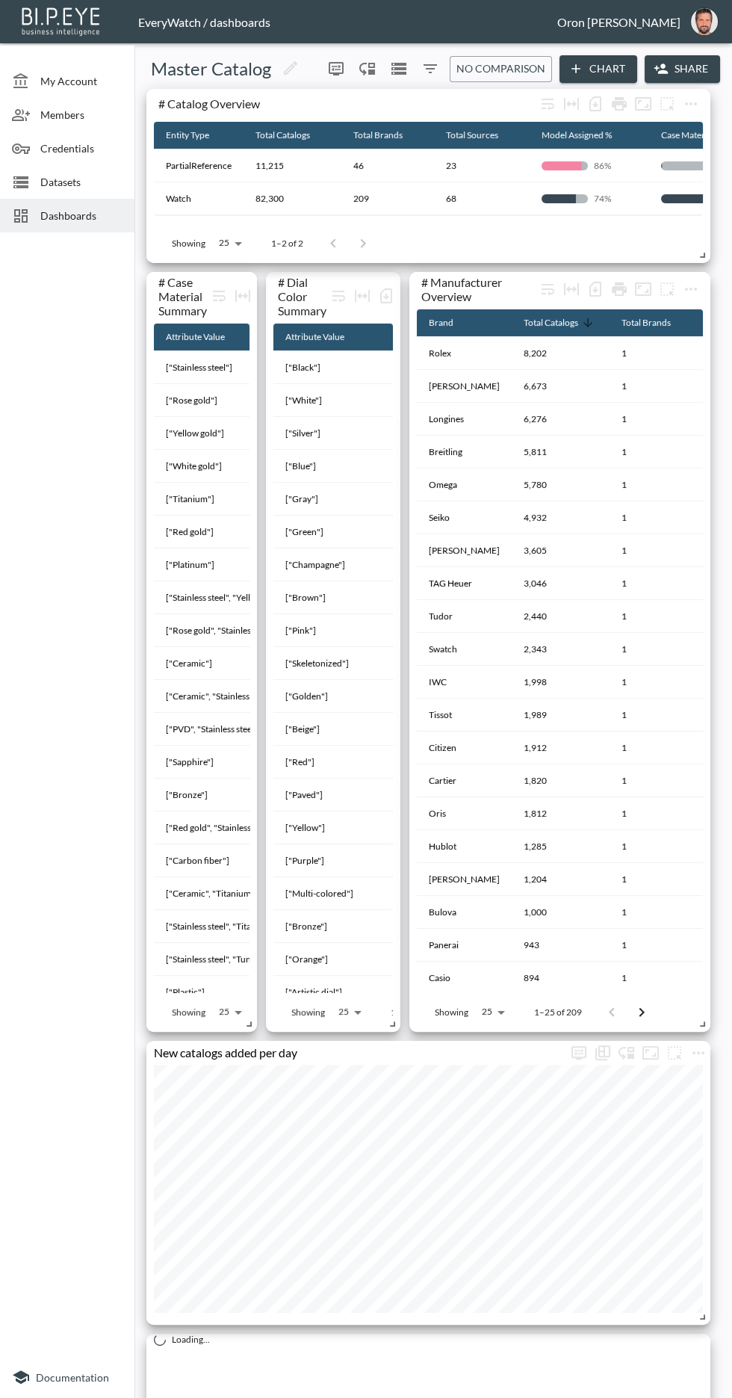
click at [90, 218] on span "Dashboards" at bounding box center [81, 216] width 82 height 16
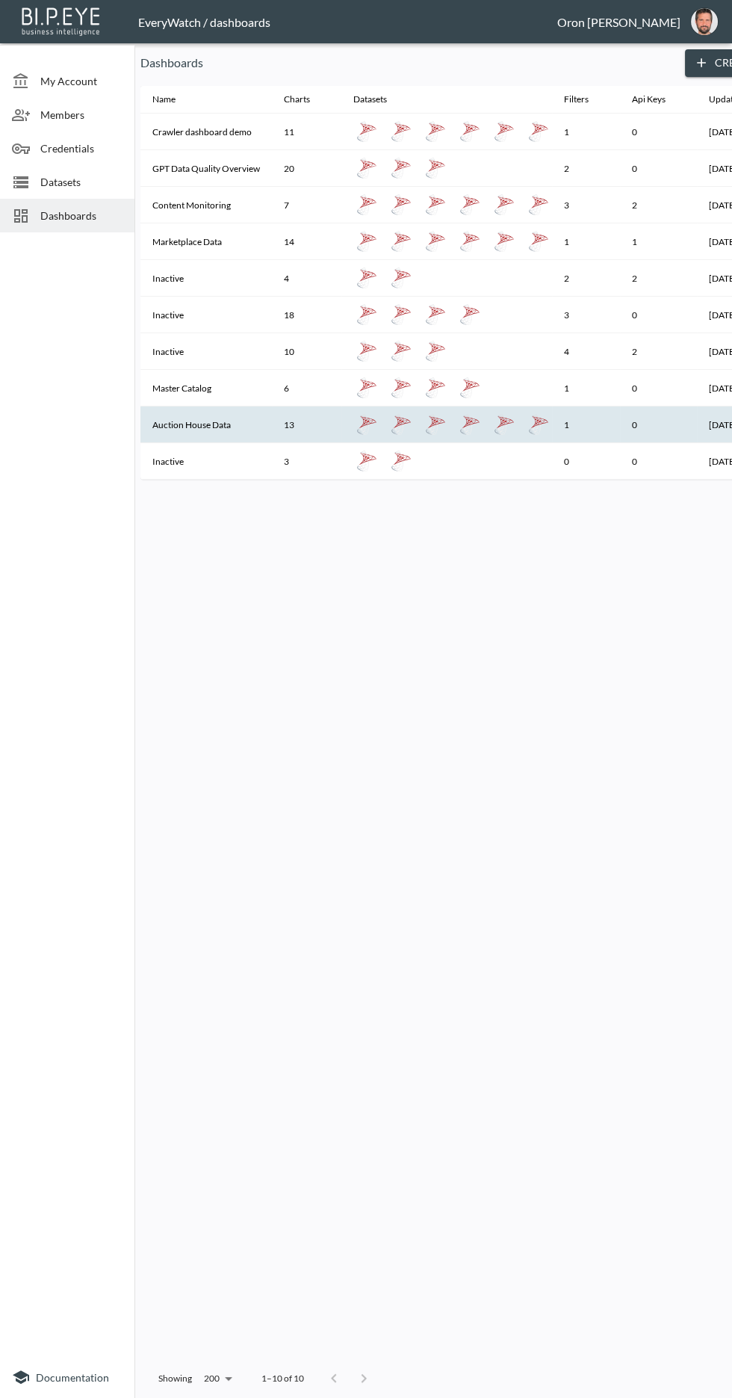
click at [208, 406] on th "Auction House Data" at bounding box center [205, 424] width 131 height 37
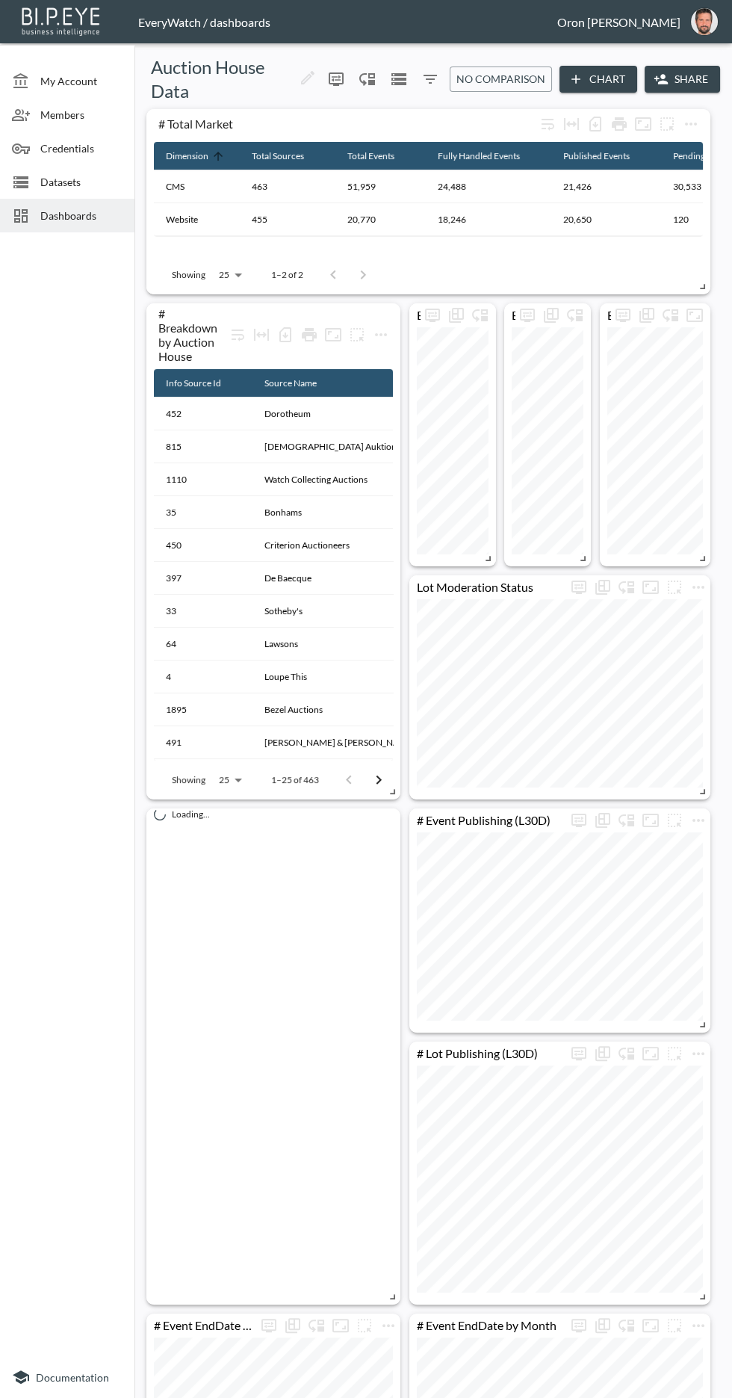
click at [702, 17] on img "oron@bipeye.com" at bounding box center [704, 21] width 27 height 27
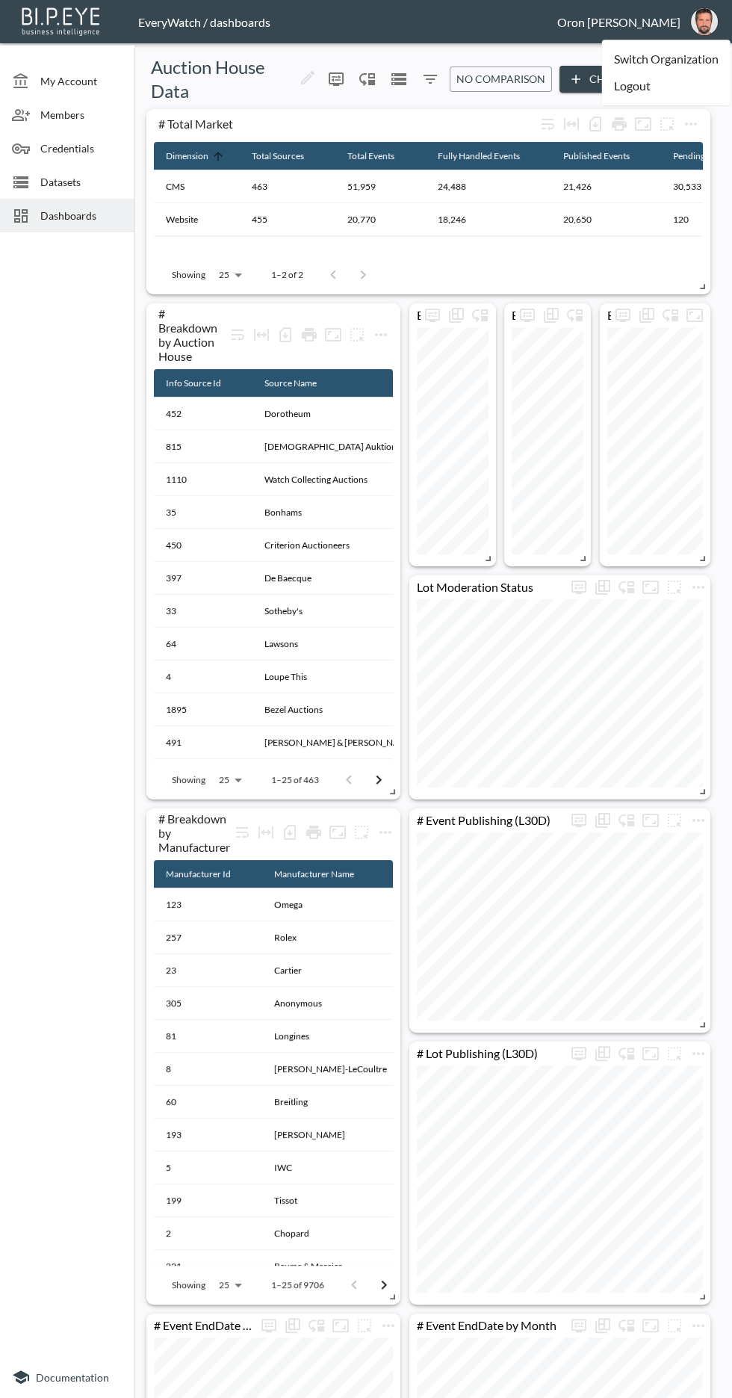
click at [668, 55] on li "Switch Organization" at bounding box center [666, 59] width 128 height 27
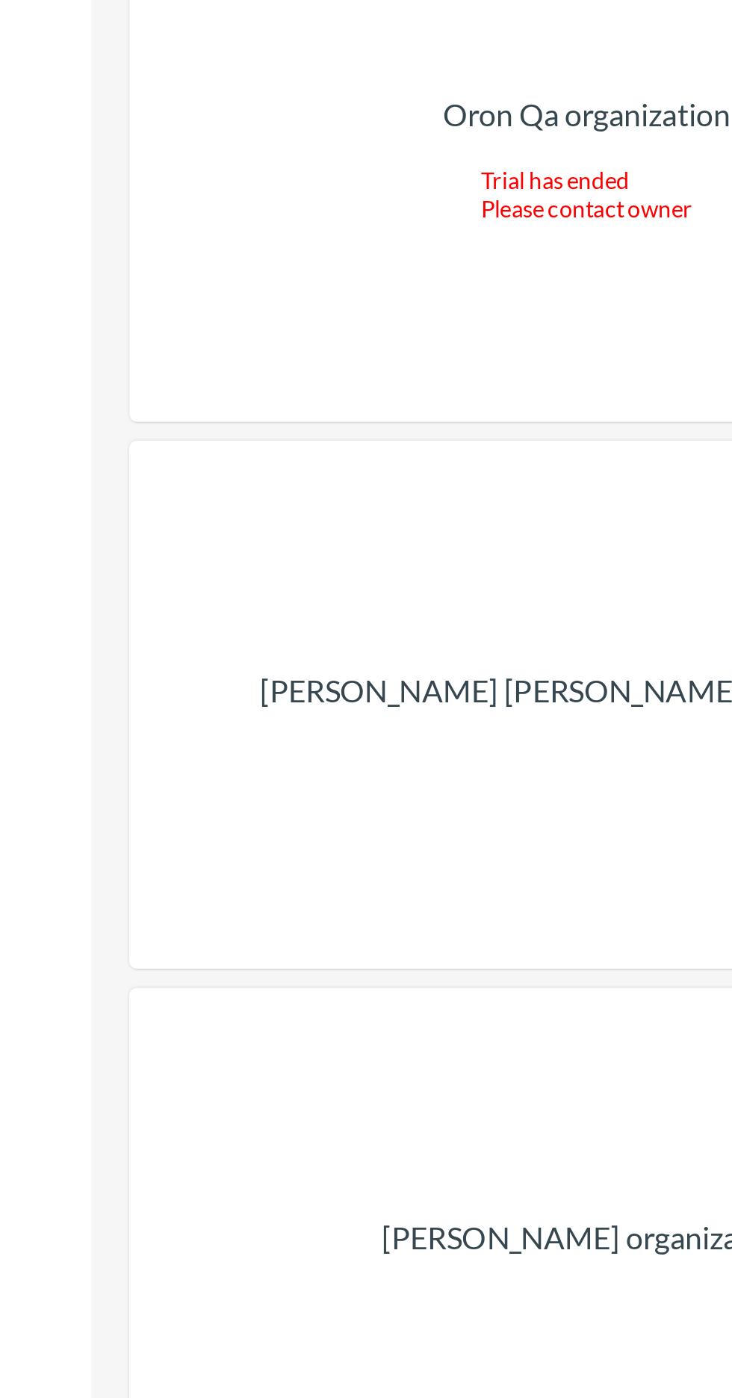
scroll to position [40894, 0]
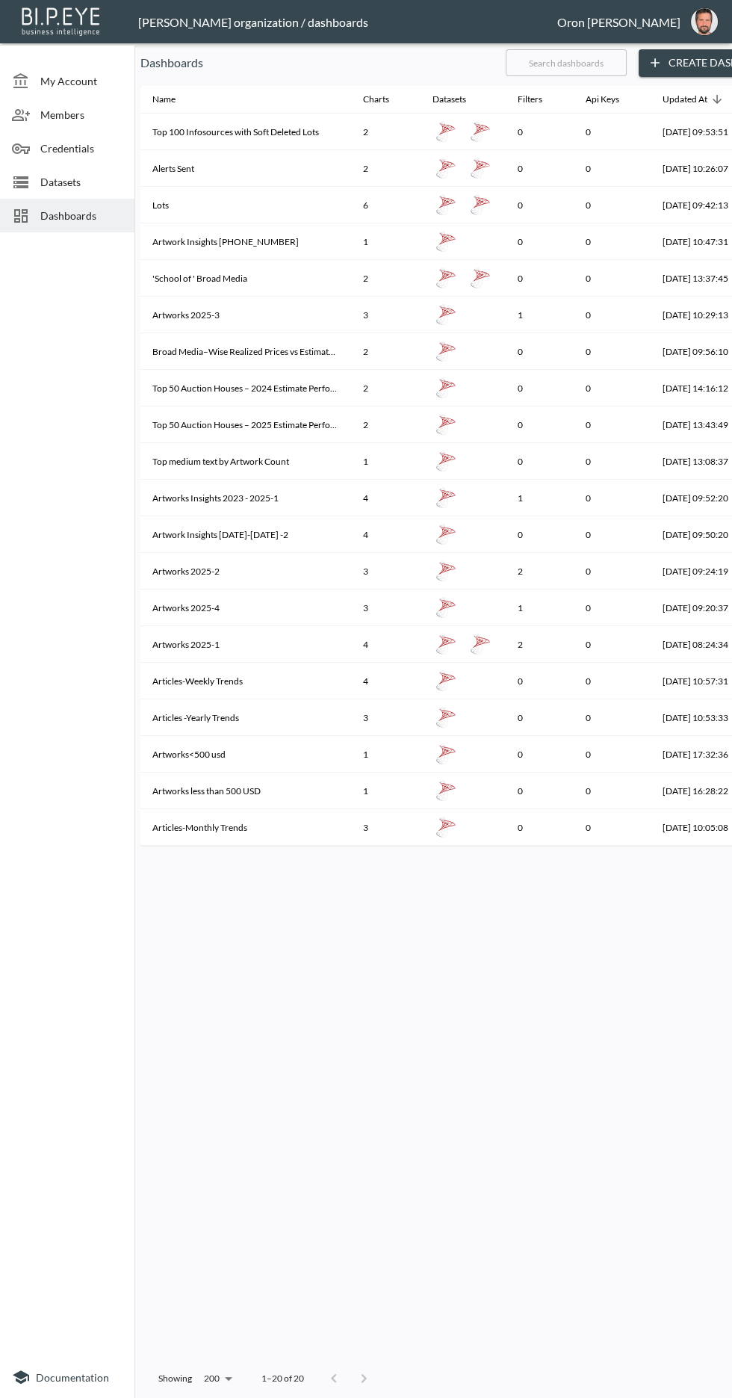
click at [81, 76] on span "My Account" at bounding box center [81, 81] width 82 height 16
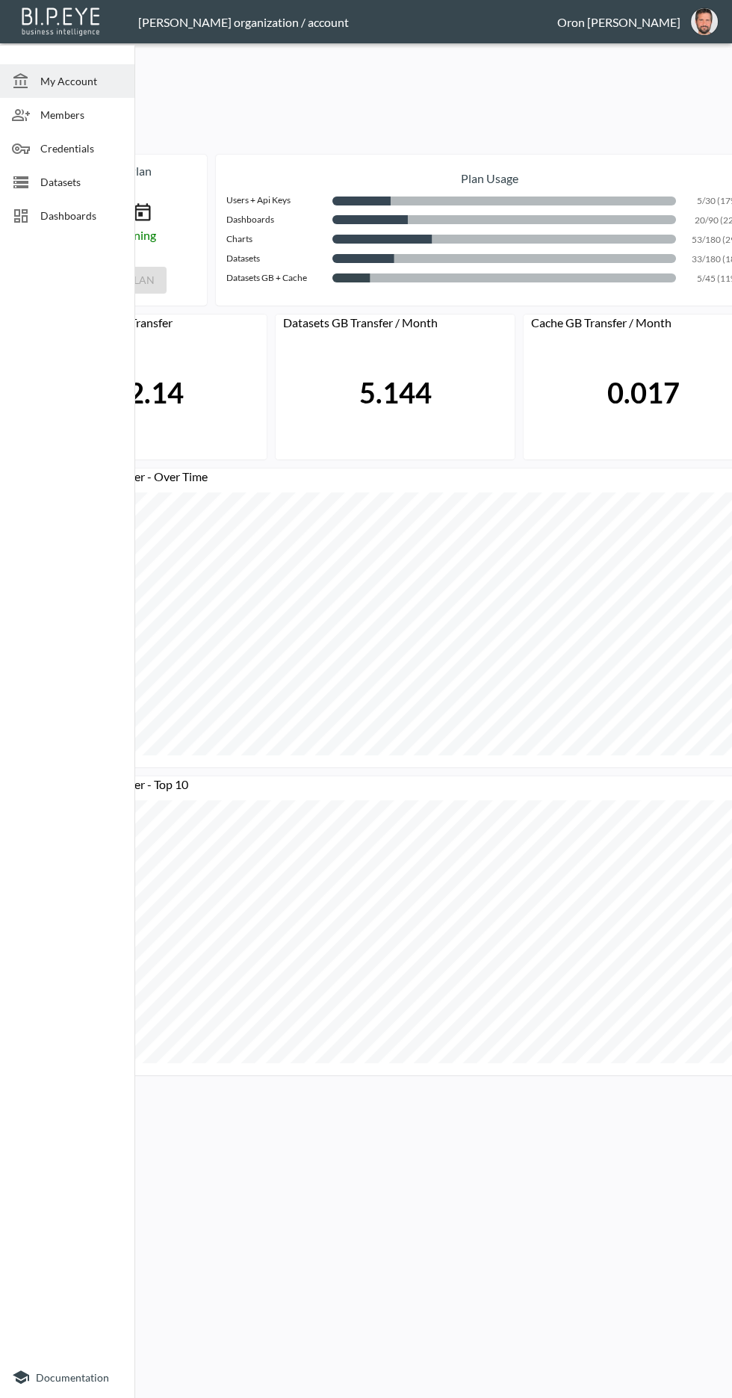
scroll to position [0, 149]
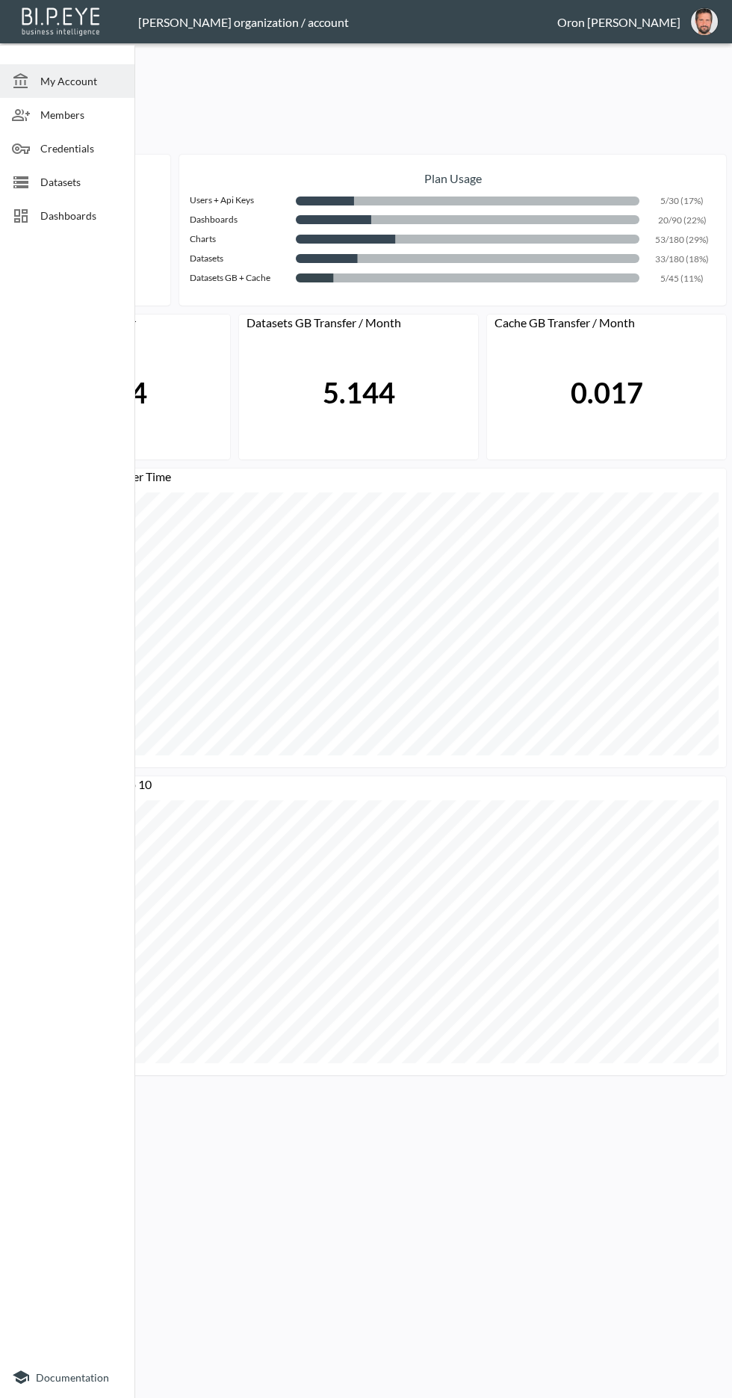
click at [72, 212] on span "Dashboards" at bounding box center [81, 216] width 82 height 16
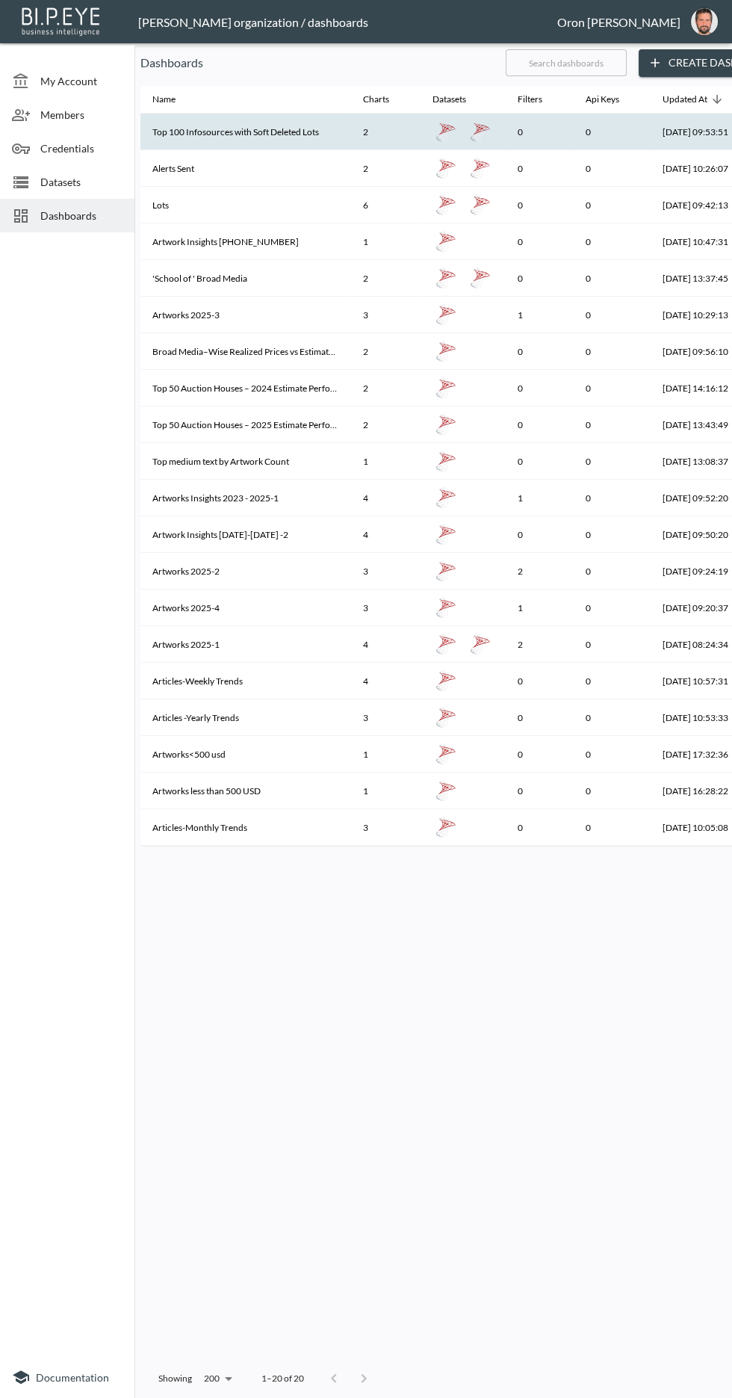
click at [246, 128] on th "Top 100 Infosources with Soft Deleted Lots" at bounding box center [245, 132] width 211 height 37
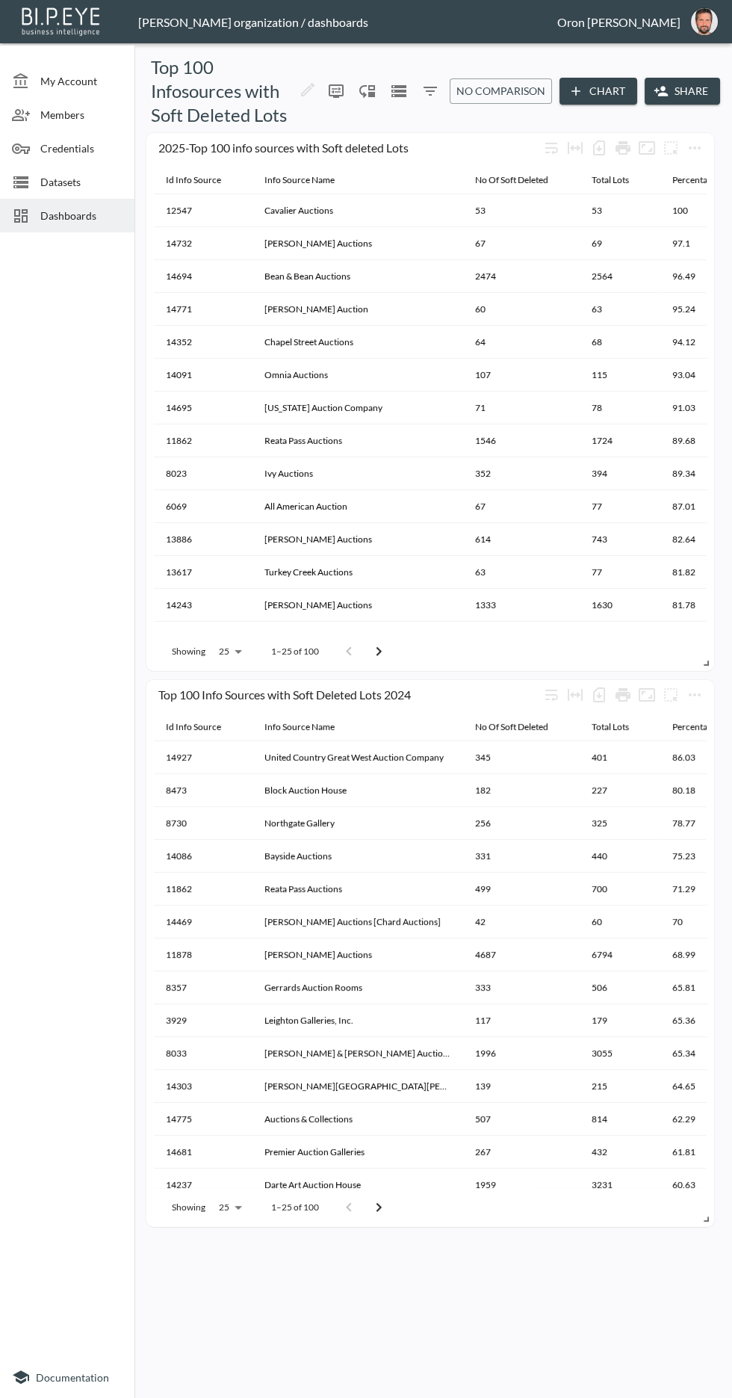
click at [86, 210] on span "Dashboards" at bounding box center [81, 216] width 82 height 16
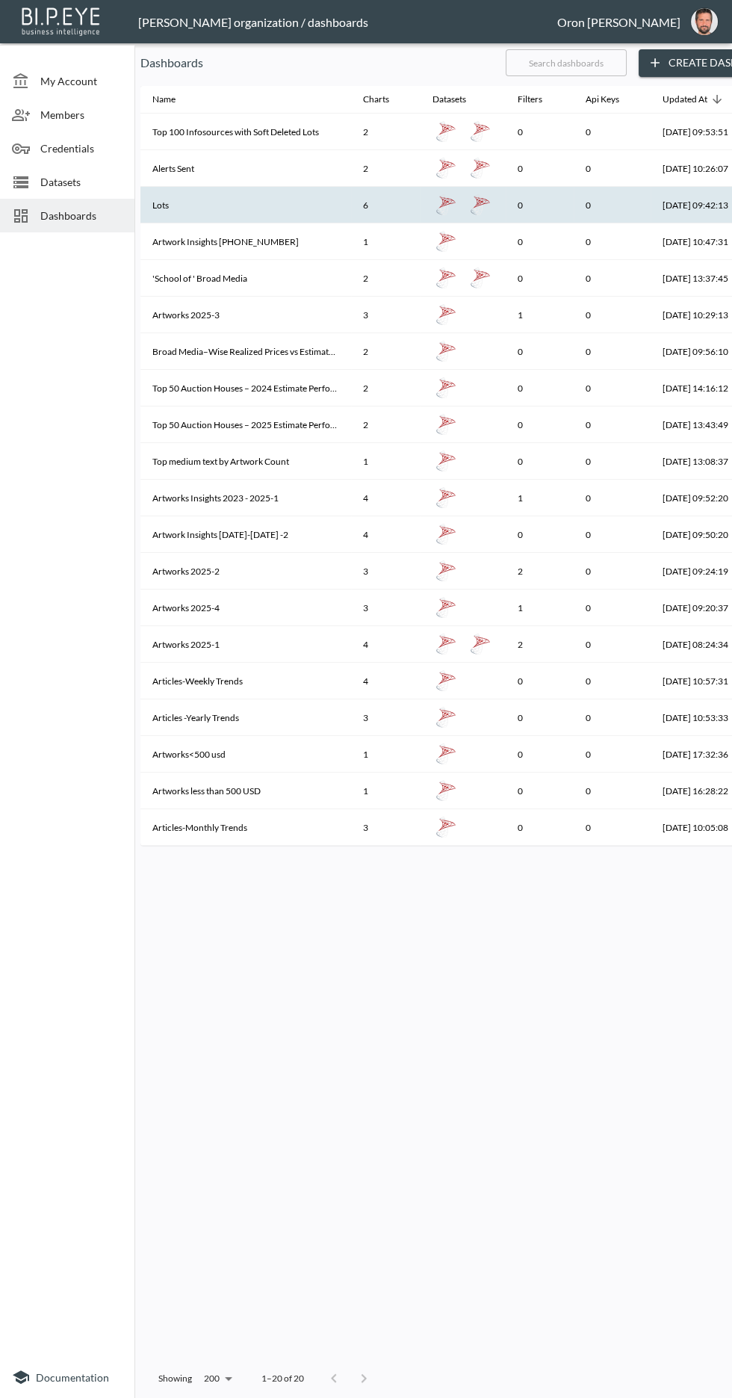
click at [245, 200] on th "Lots" at bounding box center [245, 205] width 211 height 37
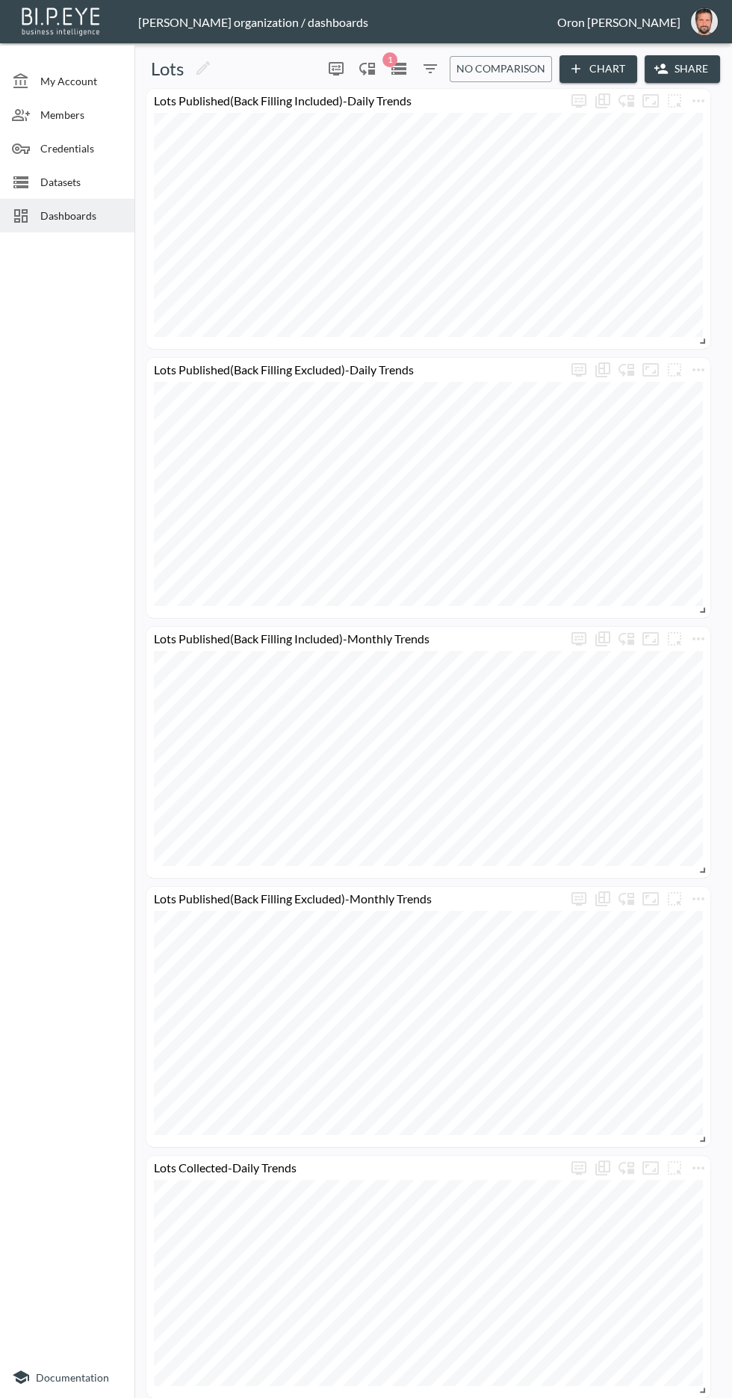
click at [98, 218] on span "Dashboards" at bounding box center [81, 216] width 82 height 16
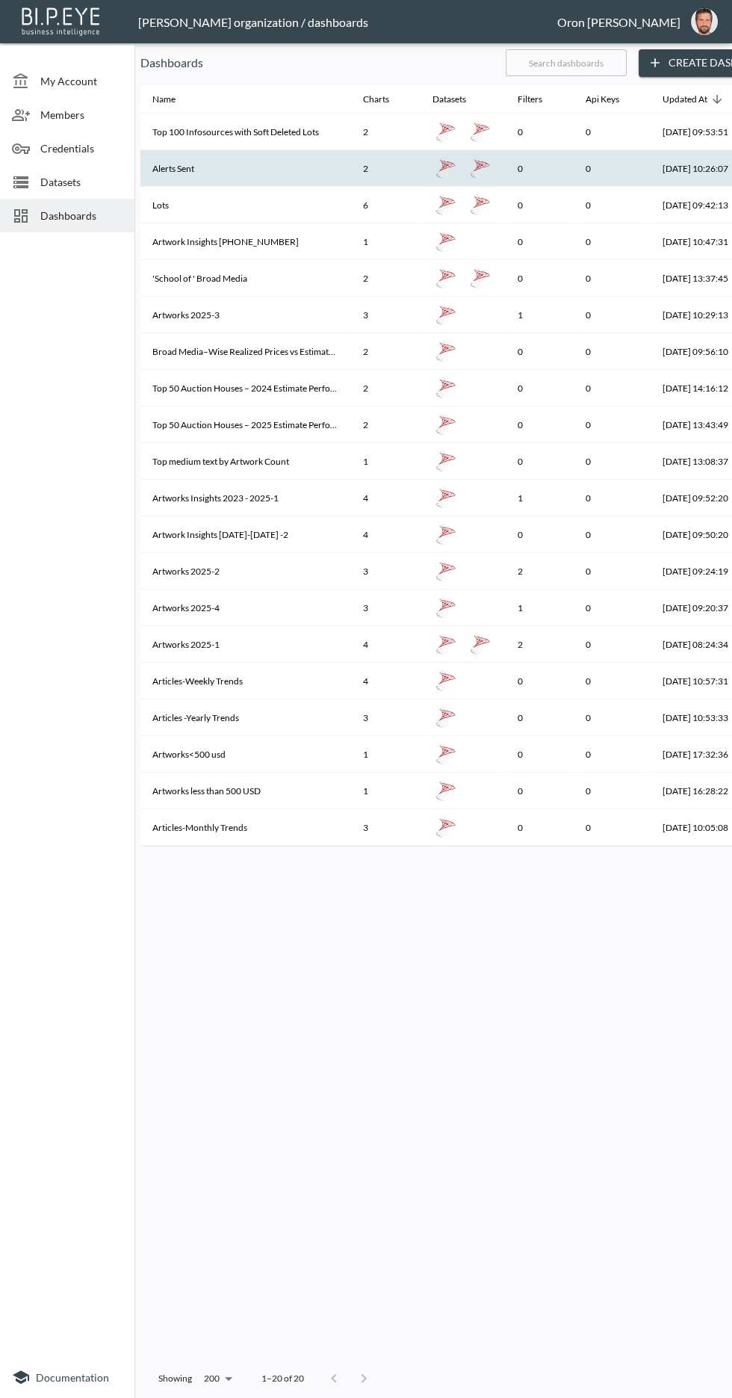
click at [261, 155] on th "Alerts Sent" at bounding box center [245, 168] width 211 height 37
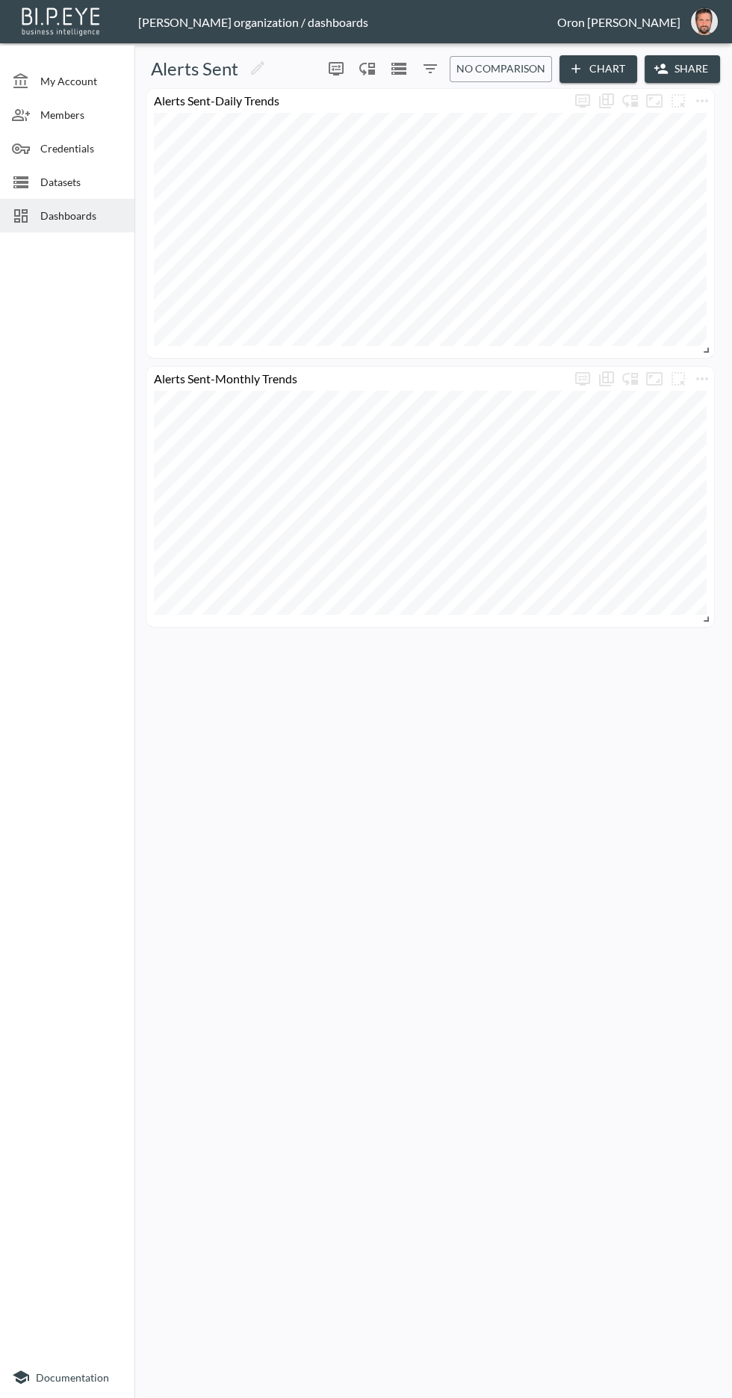
click at [90, 217] on span "Dashboards" at bounding box center [81, 216] width 82 height 16
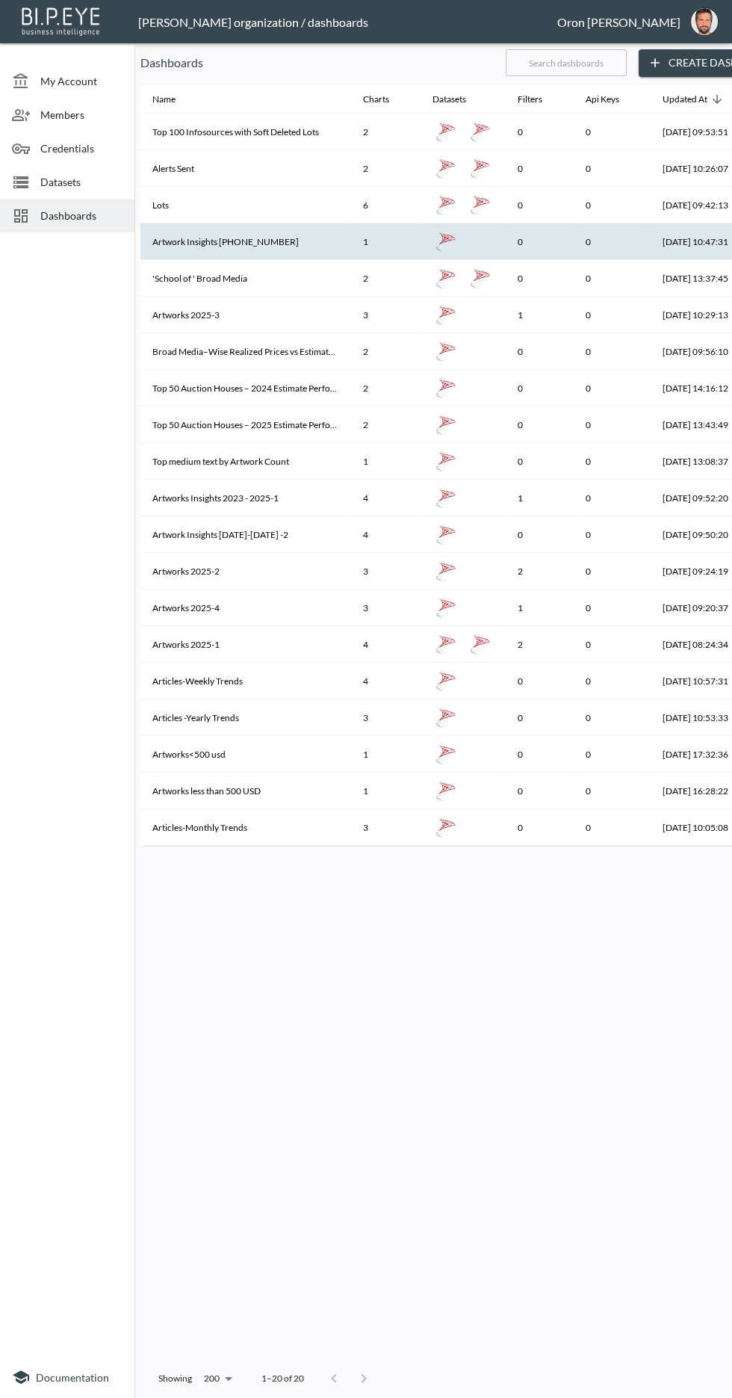
click at [279, 247] on th "Artwork Insights [PHONE_NUMBER]" at bounding box center [245, 241] width 211 height 37
